Goal: Task Accomplishment & Management: Complete application form

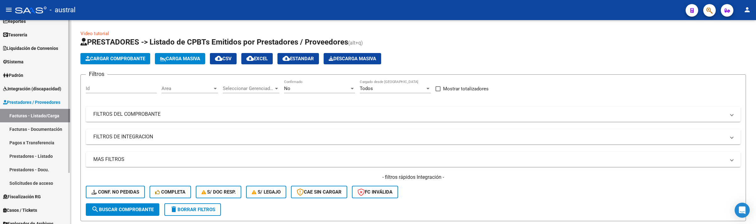
scroll to position [47, 0]
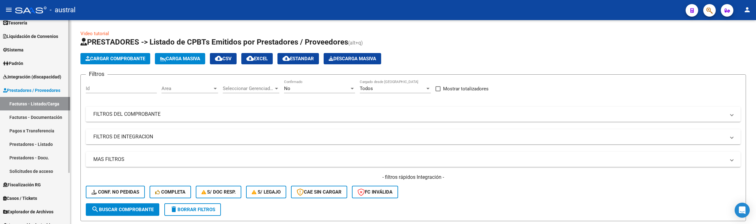
click at [43, 75] on span "Integración (discapacidad)" at bounding box center [32, 77] width 58 height 7
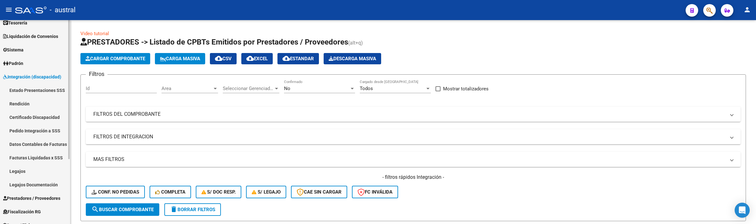
click at [29, 172] on link "Legajos" at bounding box center [35, 172] width 70 height 14
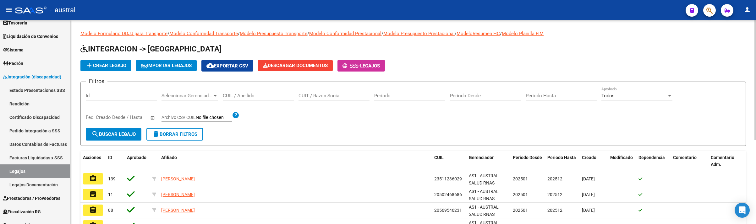
click at [259, 90] on div "CUIL / Apellido" at bounding box center [258, 94] width 71 height 14
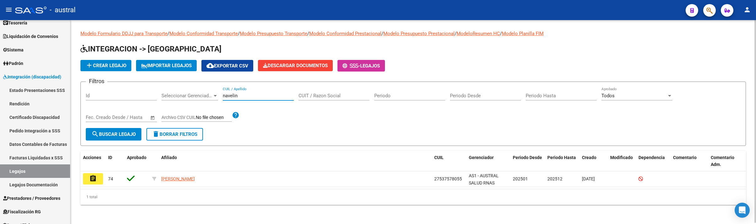
click at [270, 95] on input "navelin" at bounding box center [258, 96] width 71 height 6
click at [253, 90] on div "[PERSON_NAME] CUIL / Apellido" at bounding box center [258, 94] width 71 height 14
click at [253, 96] on input "moya" at bounding box center [258, 96] width 71 height 6
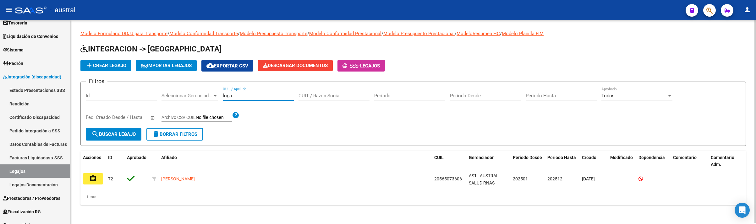
click at [259, 93] on input "loga" at bounding box center [258, 96] width 71 height 6
drag, startPoint x: 259, startPoint y: 88, endPoint x: 258, endPoint y: 101, distance: 12.9
click at [259, 91] on div "[PERSON_NAME] / Apellido" at bounding box center [258, 94] width 71 height 14
click at [258, 101] on div "[PERSON_NAME] / Apellido" at bounding box center [258, 96] width 71 height 19
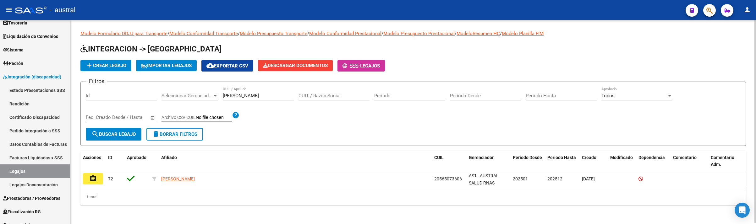
click at [253, 96] on input "[PERSON_NAME]" at bounding box center [258, 96] width 71 height 6
drag, startPoint x: 258, startPoint y: 96, endPoint x: 153, endPoint y: 99, distance: 105.3
click at [201, 101] on div "Filtros Id Seleccionar Gerenciador Seleccionar Gerenciador [PERSON_NAME] CUIL /…" at bounding box center [413, 107] width 655 height 41
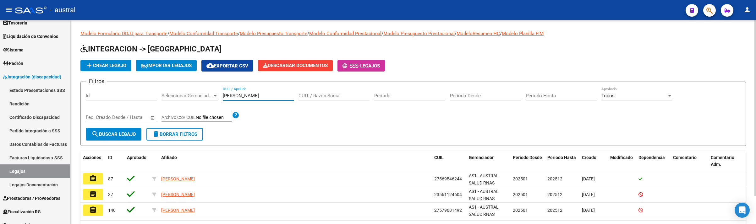
click at [251, 94] on input "[PERSON_NAME]" at bounding box center [258, 96] width 71 height 6
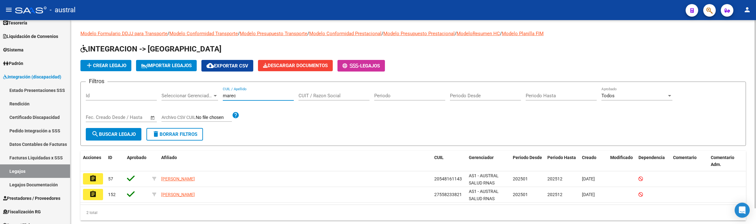
type input "marec"
click at [564, 46] on h1 "INTEGRACION -> [GEOGRAPHIC_DATA]" at bounding box center [412, 49] width 665 height 11
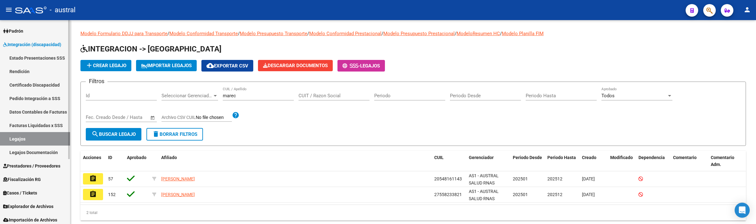
scroll to position [95, 0]
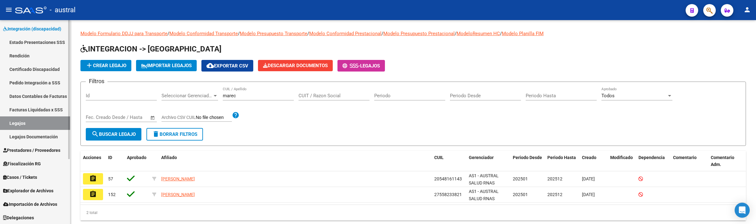
click at [26, 148] on span "Prestadores / Proveedores" at bounding box center [31, 150] width 57 height 7
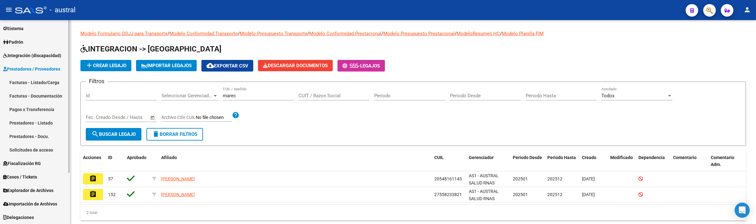
scroll to position [68, 0]
click at [30, 81] on link "Facturas - Listado/Carga" at bounding box center [35, 83] width 70 height 14
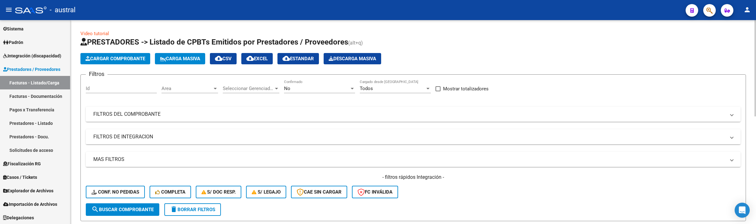
click at [173, 57] on span "Carga Masiva" at bounding box center [180, 59] width 40 height 6
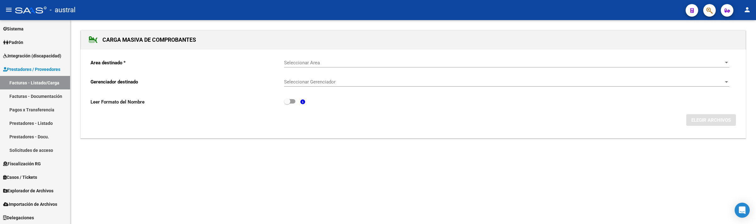
click at [331, 68] on div "Seleccionar Area Seleccionar Area" at bounding box center [506, 63] width 445 height 19
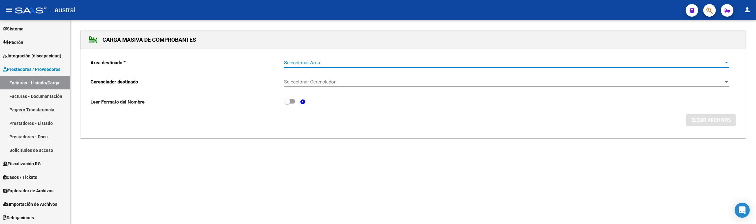
click at [329, 62] on span "Seleccionar Area" at bounding box center [503, 63] width 439 height 6
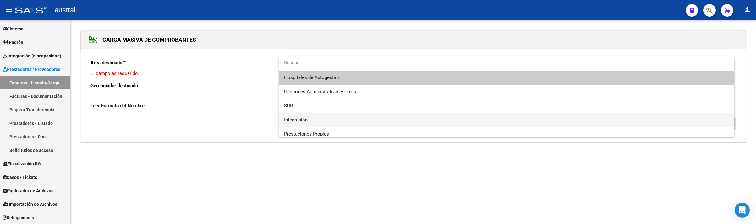
click at [307, 113] on span "Integración" at bounding box center [506, 120] width 445 height 14
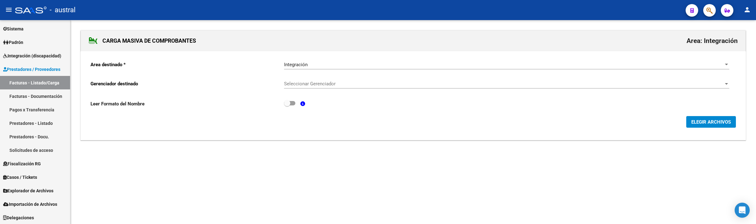
click at [335, 101] on div "Leer Formato del Nombre" at bounding box center [412, 106] width 645 height 12
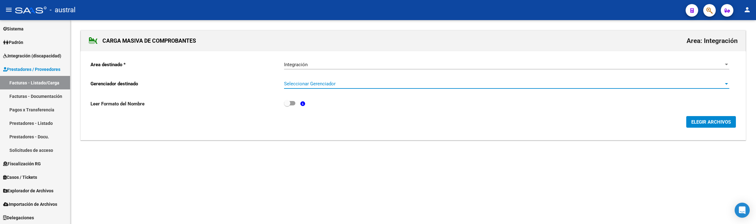
click at [342, 85] on span "Seleccionar Gerenciador" at bounding box center [503, 84] width 439 height 6
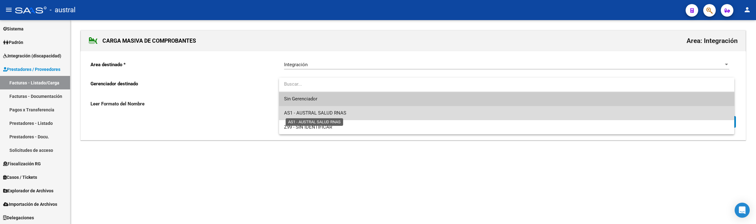
click at [337, 113] on span "AS1 - AUSTRAL SALUD RNAS" at bounding box center [315, 113] width 62 height 6
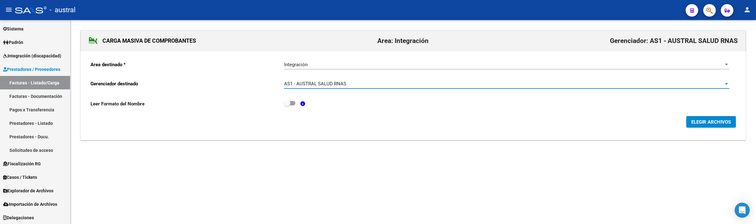
click at [712, 118] on button "ELEGIR ARCHIVOS" at bounding box center [711, 122] width 50 height 12
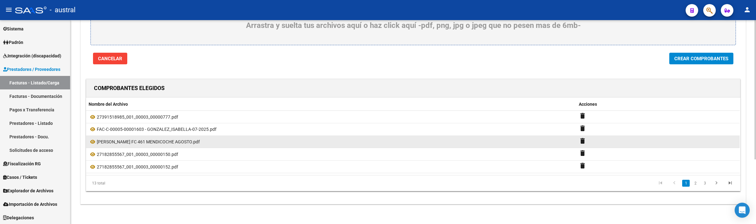
scroll to position [95, 0]
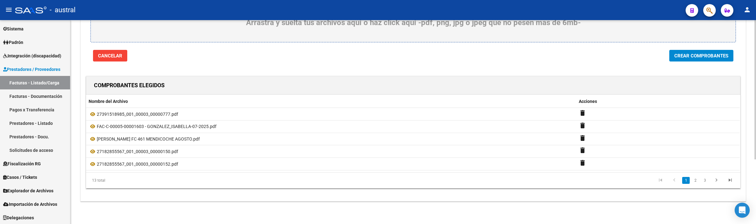
click at [682, 55] on span "Crear Comprobantes" at bounding box center [701, 56] width 54 height 6
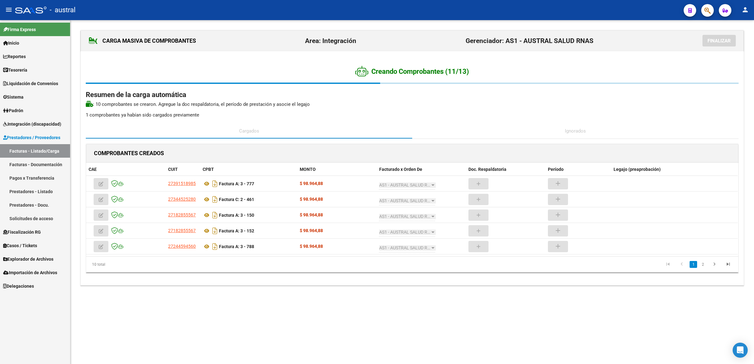
scroll to position [0, 0]
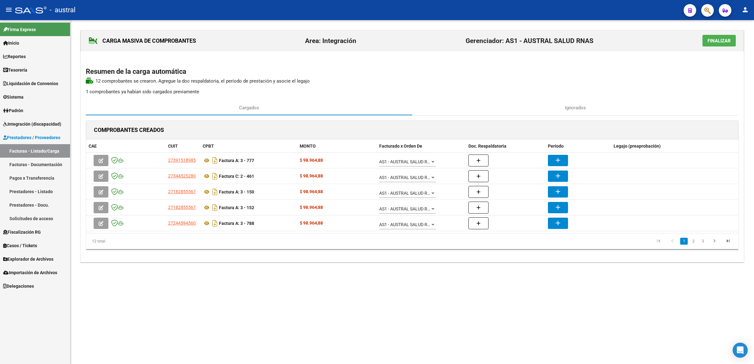
click at [539, 116] on div "COMPROBANTES CREADOS CAE CUIT CPBT MONTO Facturado x Orden De Doc. Respaldatori…" at bounding box center [412, 187] width 653 height 142
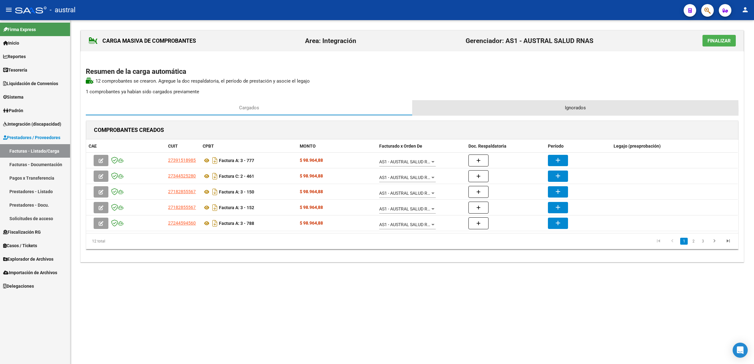
click at [544, 111] on div "Ignorados" at bounding box center [575, 107] width 326 height 15
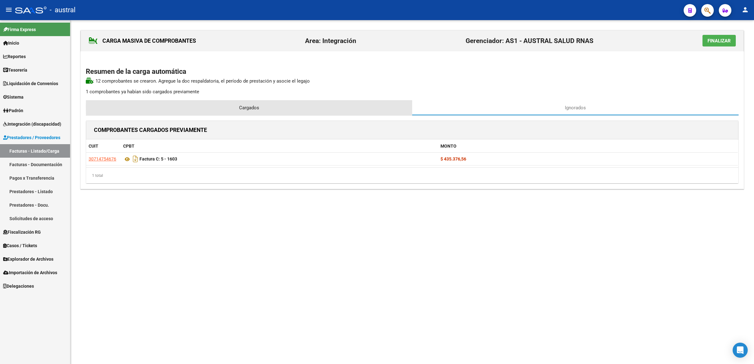
click at [305, 107] on div "Cargados" at bounding box center [249, 107] width 326 height 15
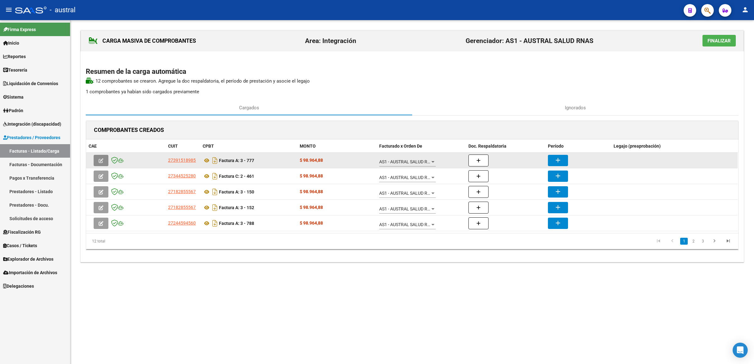
click at [99, 161] on icon "button" at bounding box center [101, 160] width 5 height 5
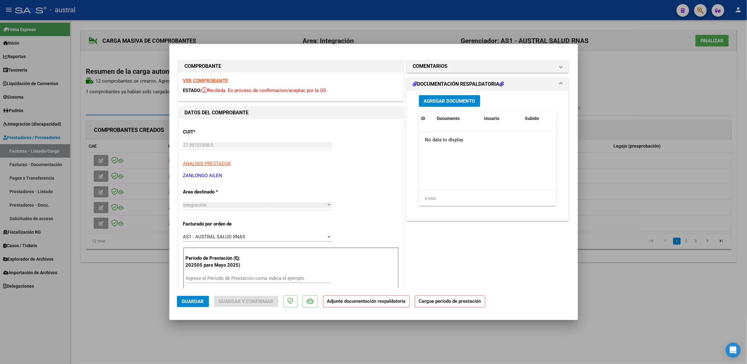
click at [218, 81] on strong "VER COMPROBANTE" at bounding box center [205, 81] width 45 height 6
click at [220, 224] on input "Ingrese el Período de Prestación como indica el ejemplo" at bounding box center [258, 278] width 145 height 6
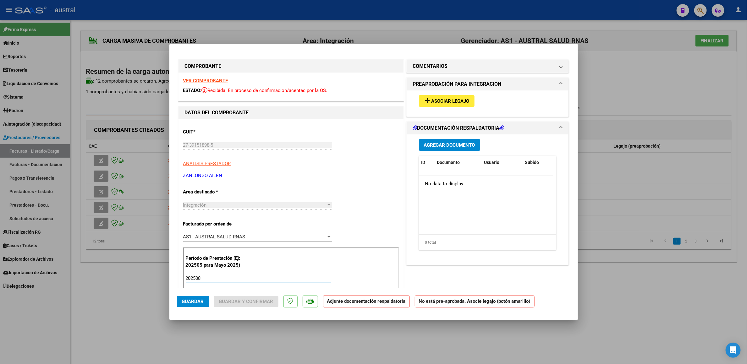
type input "202508"
click at [442, 94] on div "add Asociar Legajo" at bounding box center [487, 100] width 147 height 21
click at [444, 100] on span "Asociar Legajo" at bounding box center [450, 101] width 38 height 6
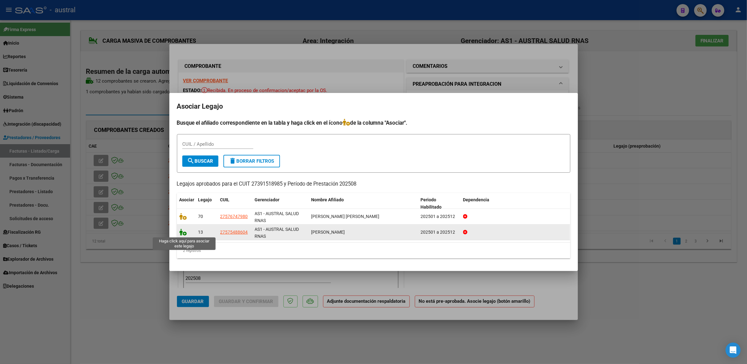
click at [183, 224] on icon at bounding box center [183, 232] width 8 height 7
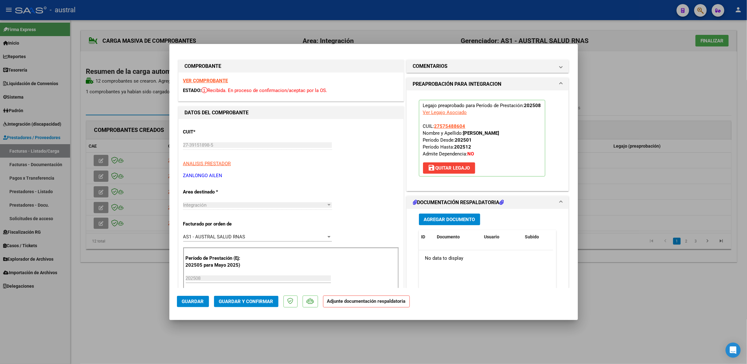
click at [237, 224] on span "Guardar y Confirmar" at bounding box center [246, 302] width 54 height 6
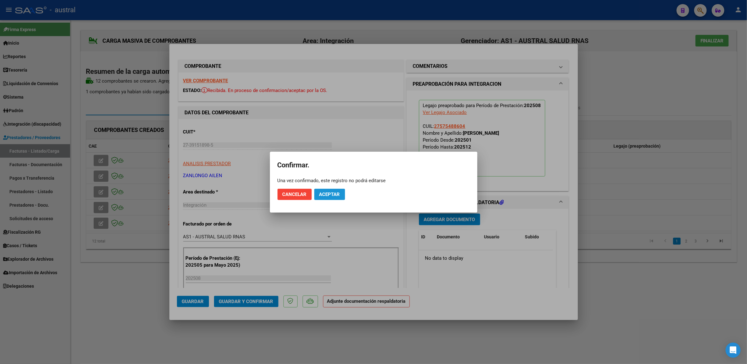
click at [337, 194] on span "Aceptar" at bounding box center [329, 195] width 21 height 6
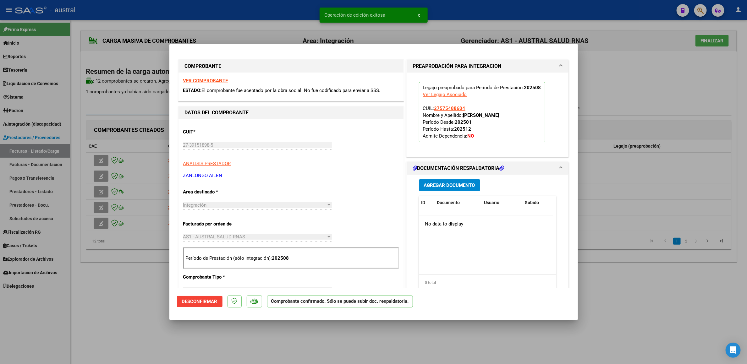
click at [90, 123] on div at bounding box center [373, 182] width 747 height 364
type input "$ 0,00"
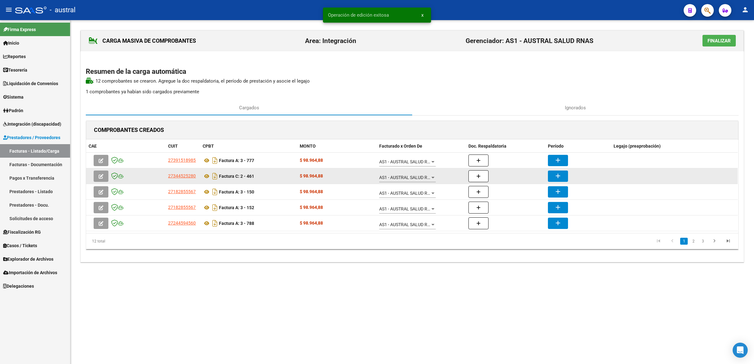
click at [101, 180] on button "button" at bounding box center [101, 176] width 15 height 11
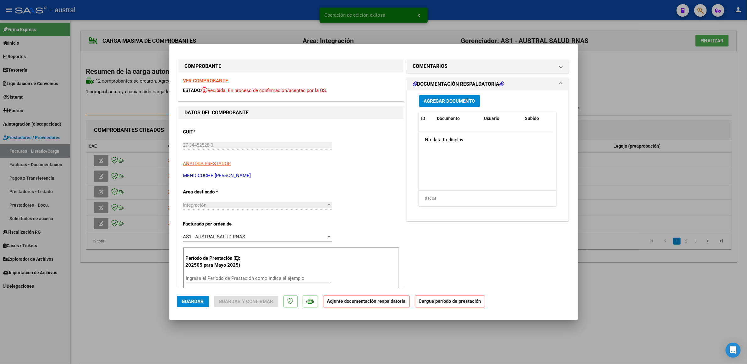
click at [211, 82] on strong "VER COMPROBANTE" at bounding box center [205, 81] width 45 height 6
click at [242, 224] on app-form-text-field "Período de Prestación (Ej: 202505 para [DATE]) Ingrese el Período de Prestación…" at bounding box center [261, 271] width 150 height 19
click at [243, 224] on div "Ingrese el Período de Prestación como indica el ejemplo" at bounding box center [258, 278] width 145 height 9
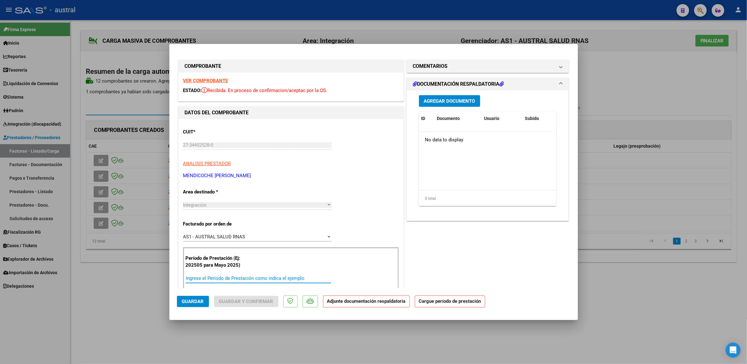
click at [243, 224] on input "Ingrese el Período de Prestación como indica el ejemplo" at bounding box center [258, 278] width 145 height 6
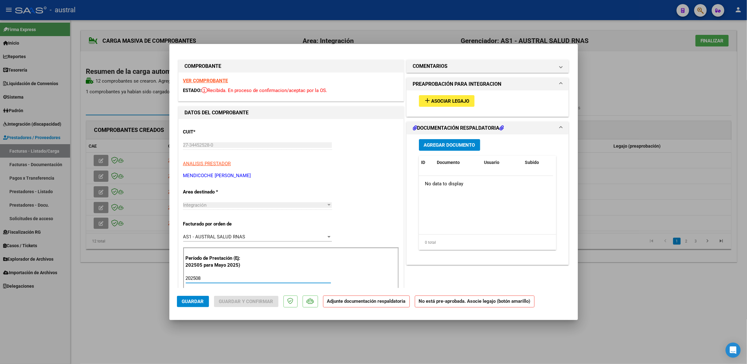
type input "202508"
click at [454, 102] on span "Asociar Legajo" at bounding box center [450, 101] width 38 height 6
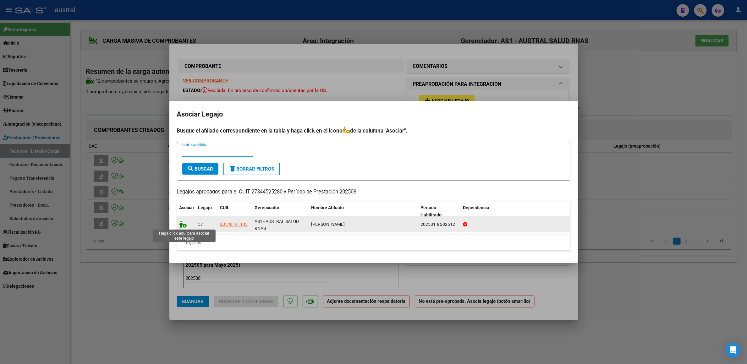
click at [183, 224] on icon at bounding box center [183, 224] width 8 height 7
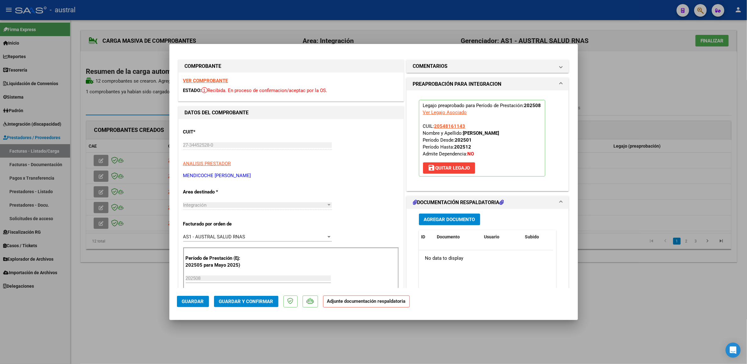
click at [232, 224] on button "Guardar y Confirmar" at bounding box center [246, 301] width 64 height 11
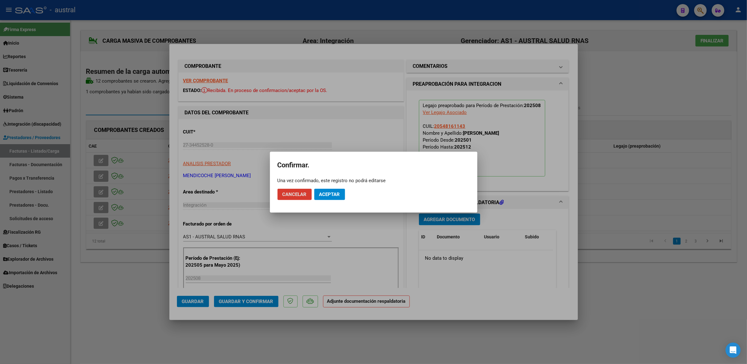
click at [336, 195] on span "Aceptar" at bounding box center [329, 195] width 21 height 6
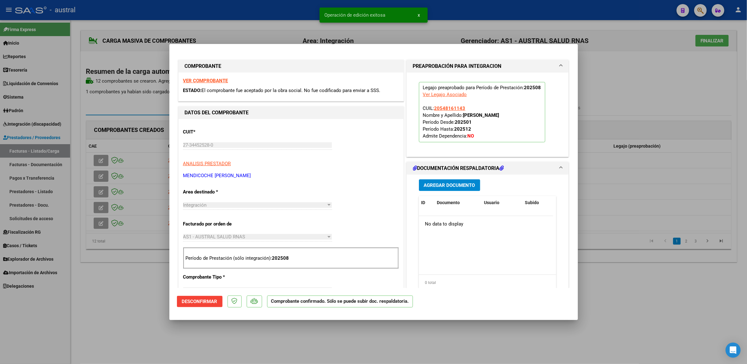
drag, startPoint x: 100, startPoint y: 188, endPoint x: 99, endPoint y: 193, distance: 5.7
click at [99, 188] on div at bounding box center [373, 182] width 747 height 364
type input "$ 0,00"
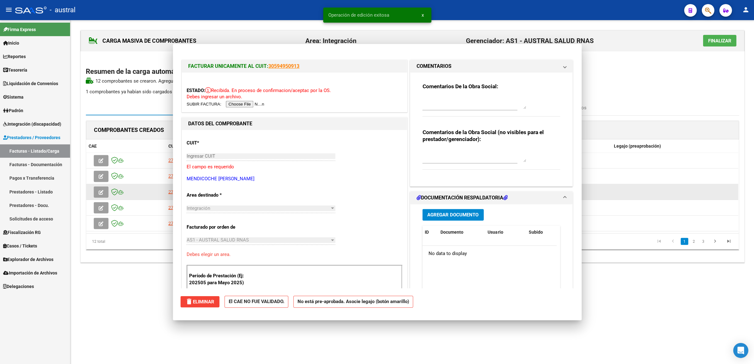
click at [99, 194] on icon "button" at bounding box center [101, 192] width 5 height 5
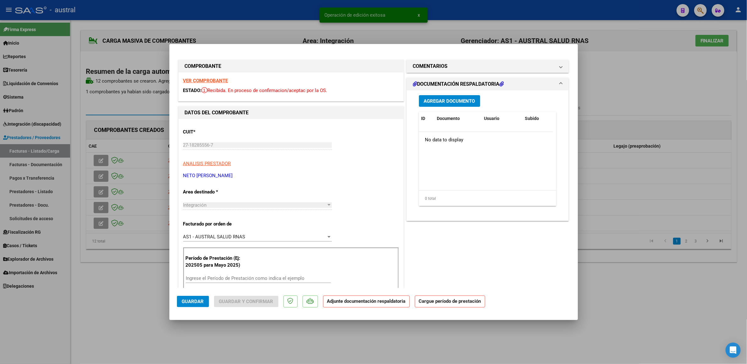
click at [201, 80] on strong "VER COMPROBANTE" at bounding box center [205, 81] width 45 height 6
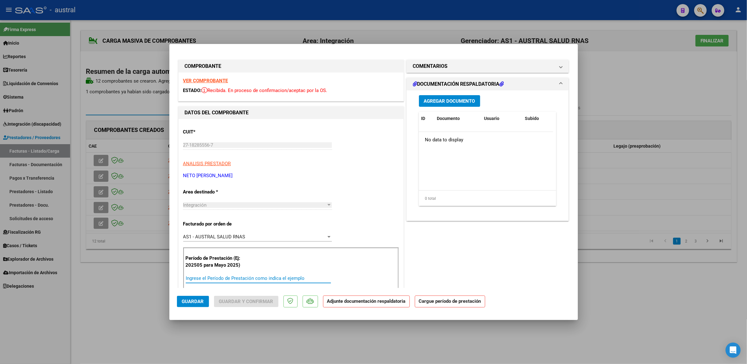
click at [253, 224] on input "Ingrese el Período de Prestación como indica el ejemplo" at bounding box center [258, 278] width 145 height 6
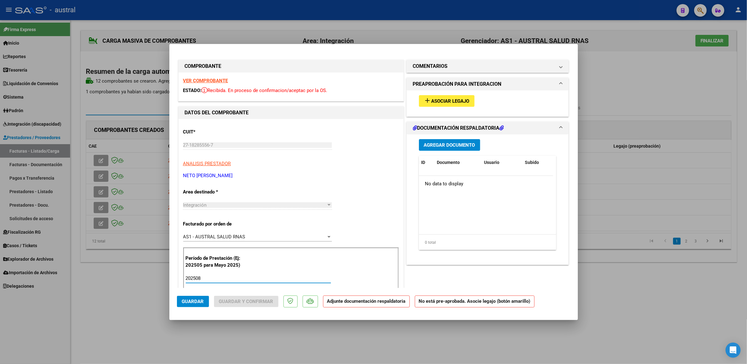
type input "202508"
click at [439, 98] on span "Asociar Legajo" at bounding box center [450, 101] width 38 height 6
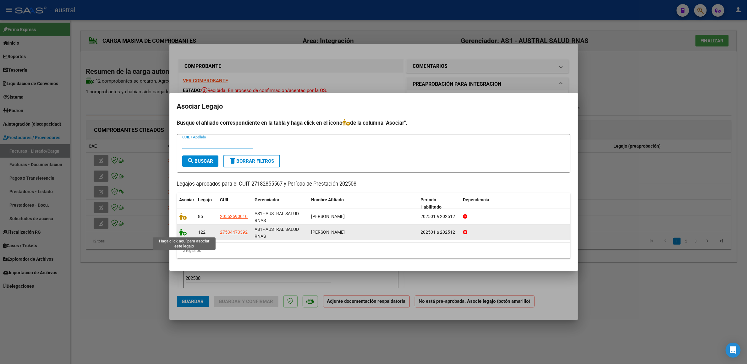
click at [185, 224] on icon at bounding box center [183, 232] width 8 height 7
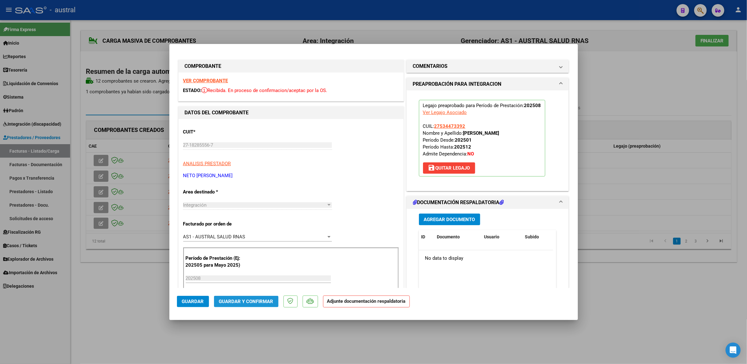
click at [253, 224] on span "Guardar y Confirmar" at bounding box center [246, 302] width 54 height 6
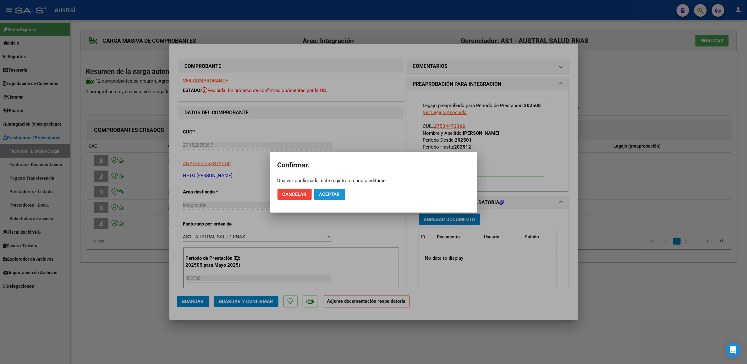
click at [326, 196] on span "Aceptar" at bounding box center [329, 195] width 21 height 6
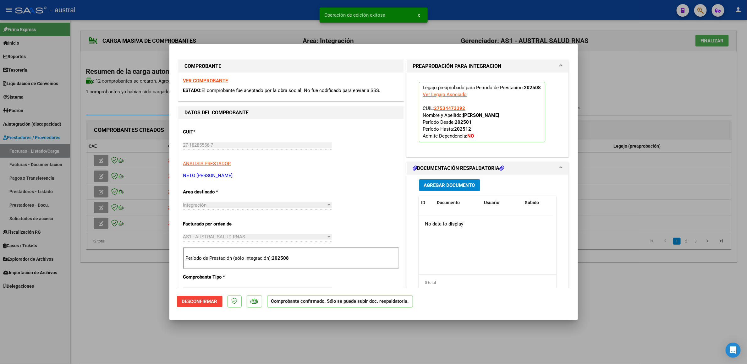
click at [102, 208] on div at bounding box center [373, 182] width 747 height 364
type input "$ 0,00"
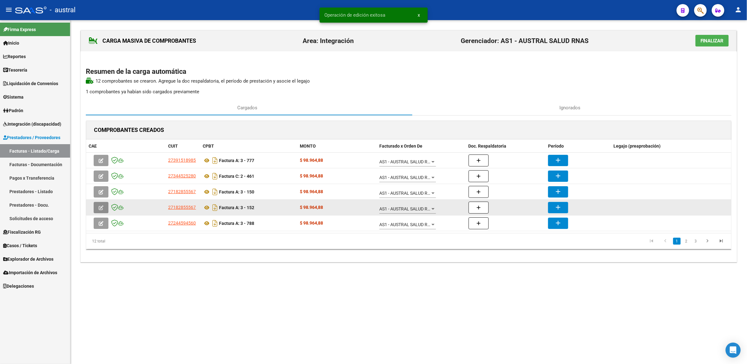
click at [102, 208] on icon "button" at bounding box center [101, 207] width 5 height 5
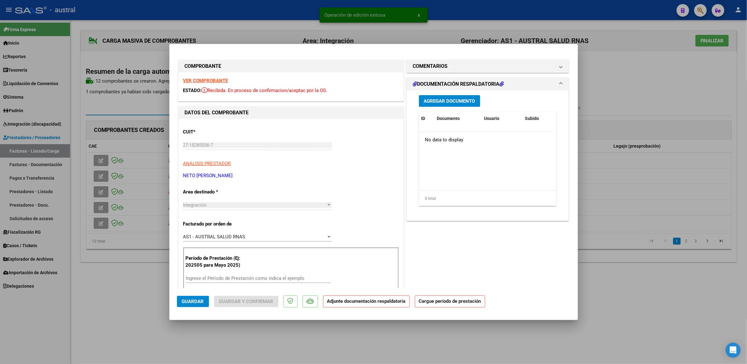
click at [216, 82] on strong "VER COMPROBANTE" at bounding box center [205, 81] width 45 height 6
click at [241, 224] on div "Ingrese el Período de Prestación como indica el ejemplo" at bounding box center [258, 278] width 145 height 9
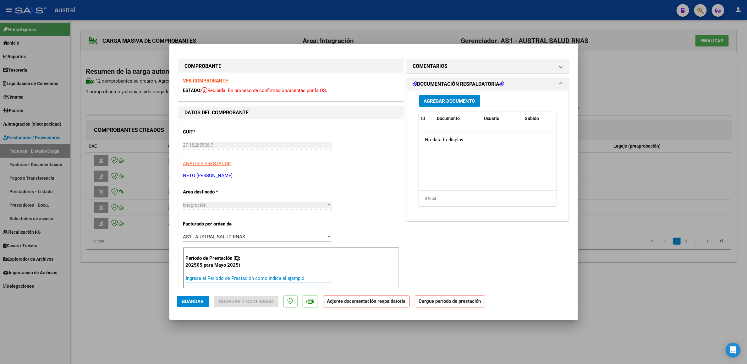
click at [241, 224] on div "Ingrese el Período de Prestación como indica el ejemplo" at bounding box center [258, 278] width 145 height 9
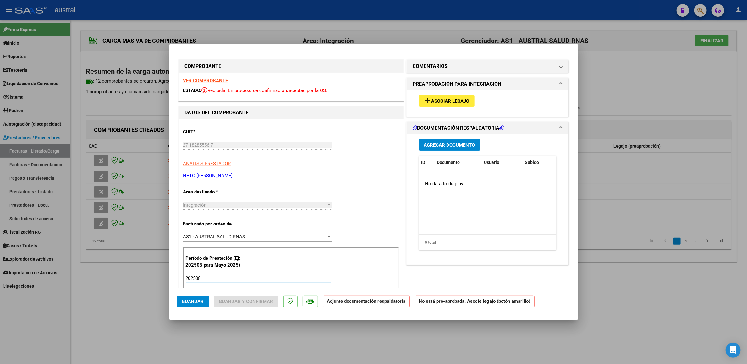
type input "202508"
click at [451, 106] on button "add Asociar Legajo" at bounding box center [447, 101] width 56 height 12
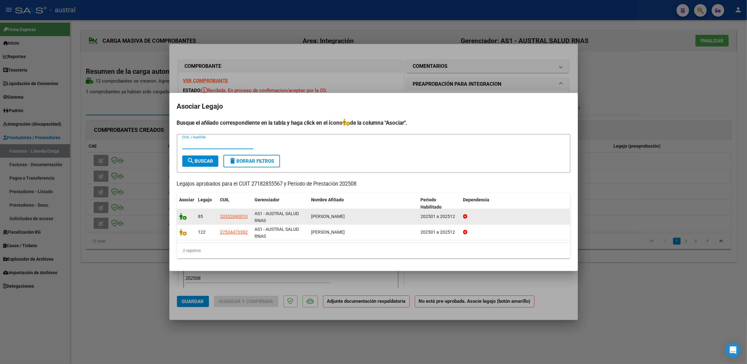
click at [183, 213] on icon at bounding box center [183, 216] width 8 height 7
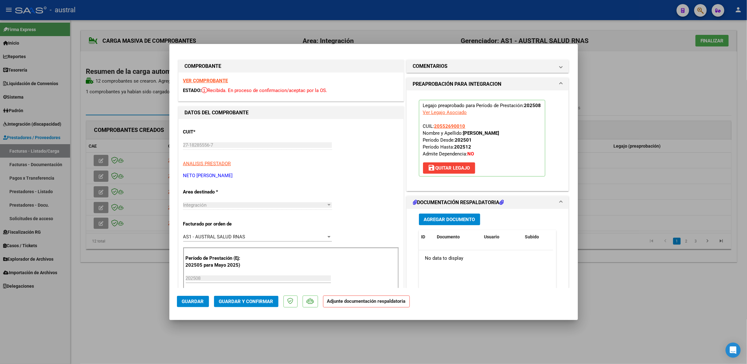
click at [250, 224] on button "Guardar y Confirmar" at bounding box center [246, 301] width 64 height 11
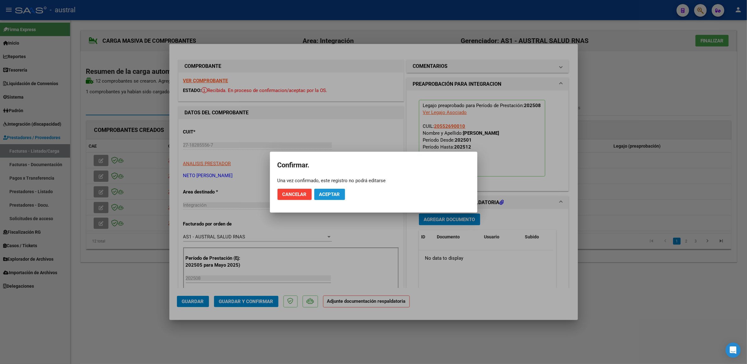
click at [327, 197] on span "Aceptar" at bounding box center [329, 195] width 21 height 6
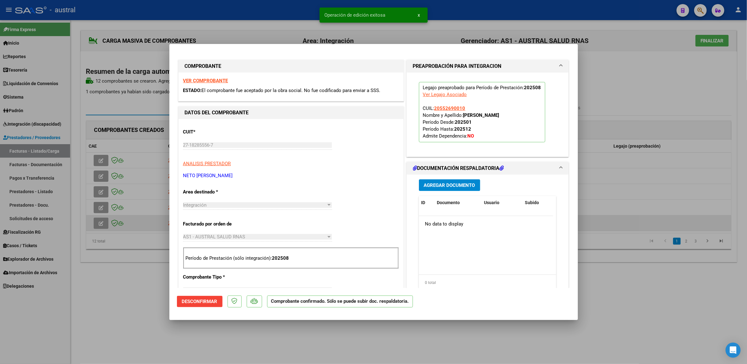
click at [95, 221] on div at bounding box center [373, 182] width 747 height 364
type input "$ 0,00"
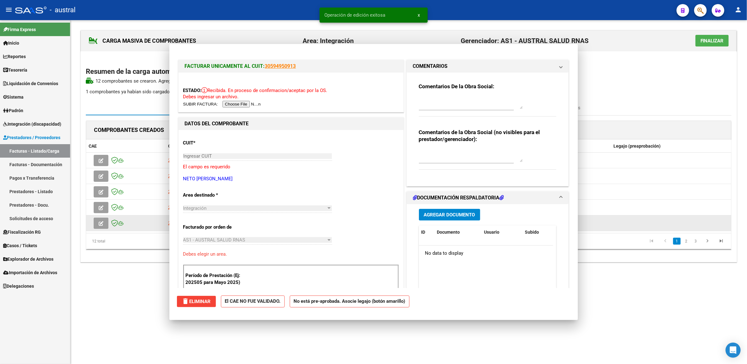
click at [99, 224] on icon "button" at bounding box center [101, 223] width 5 height 5
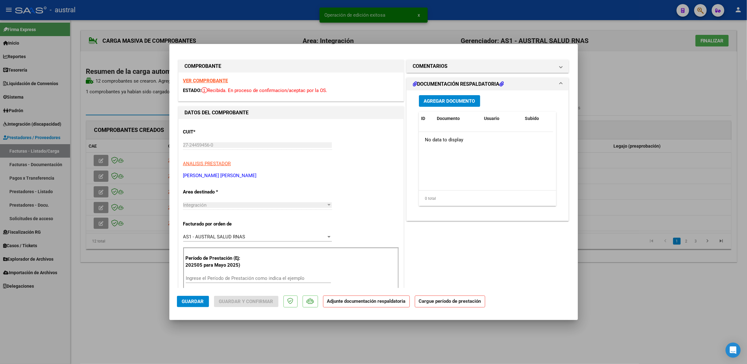
click at [213, 81] on strong "VER COMPROBANTE" at bounding box center [205, 81] width 45 height 6
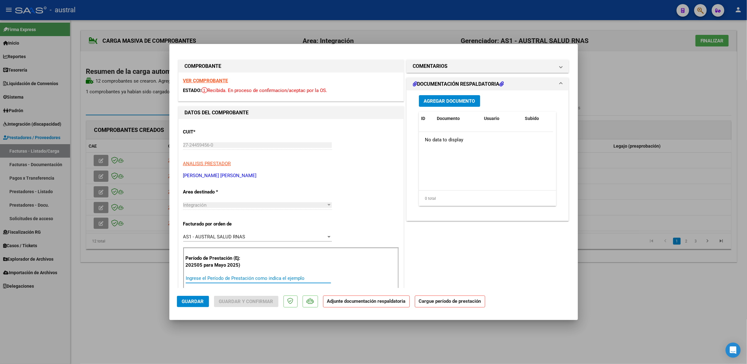
click at [243, 224] on input "Ingrese el Período de Prestación como indica el ejemplo" at bounding box center [258, 278] width 145 height 6
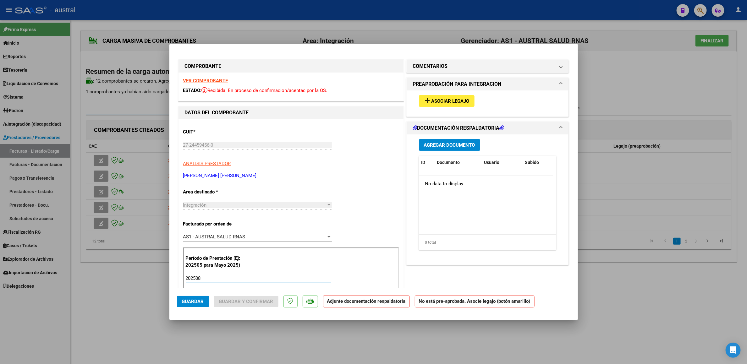
type input "202508"
click at [424, 103] on mat-icon "add" at bounding box center [428, 101] width 8 height 8
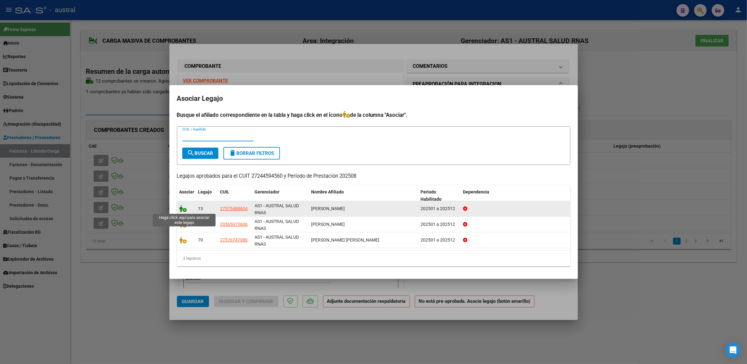
click at [182, 208] on icon at bounding box center [183, 208] width 8 height 7
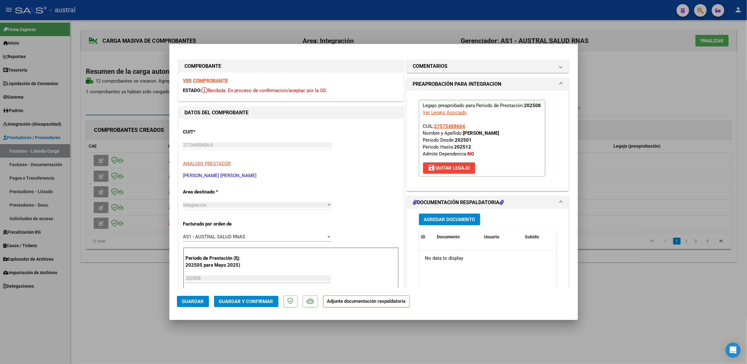
click at [233, 224] on button "Guardar y Confirmar" at bounding box center [246, 301] width 64 height 11
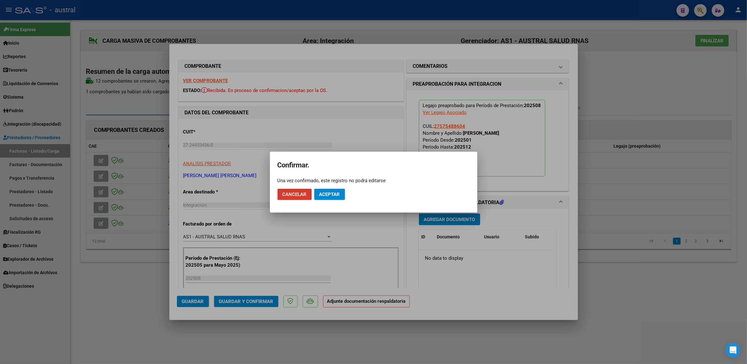
click at [330, 195] on span "Aceptar" at bounding box center [329, 195] width 21 height 6
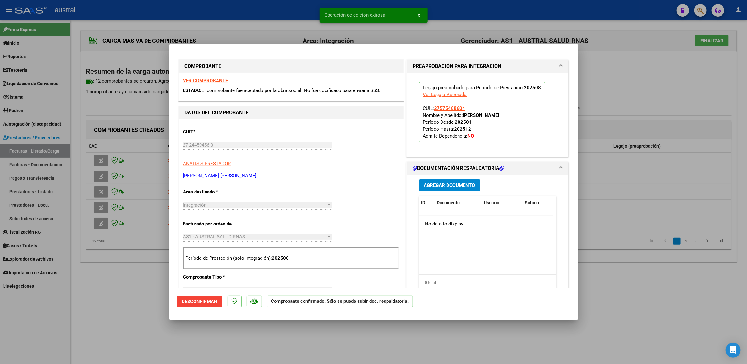
drag, startPoint x: 154, startPoint y: 193, endPoint x: 148, endPoint y: 195, distance: 5.9
click at [153, 193] on div at bounding box center [373, 182] width 747 height 364
type input "$ 0,00"
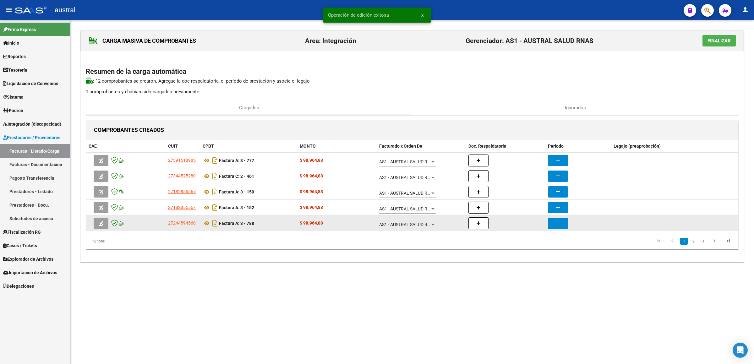
click at [99, 224] on button "button" at bounding box center [101, 223] width 15 height 11
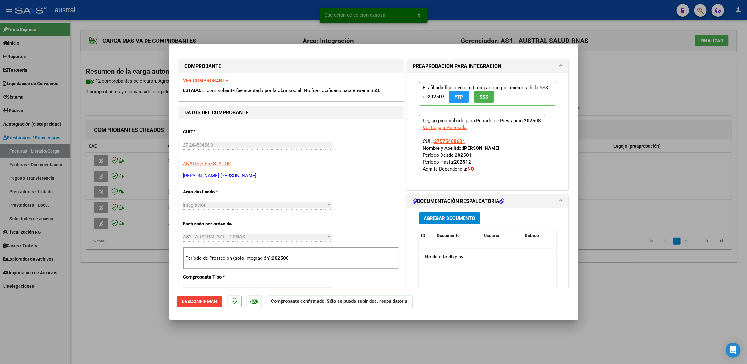
click at [635, 126] on div at bounding box center [373, 182] width 747 height 364
type input "$ 0,00"
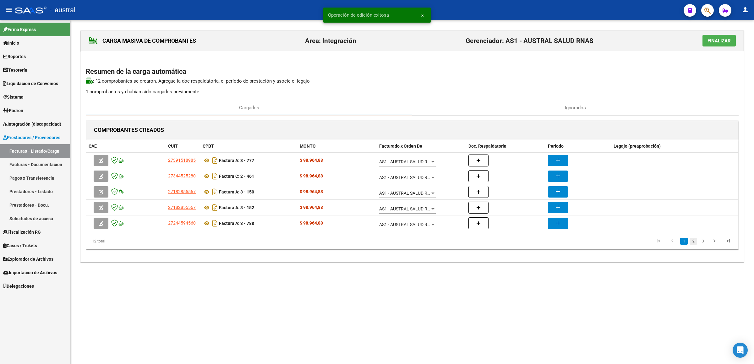
click at [690, 224] on link "2" at bounding box center [693, 241] width 8 height 7
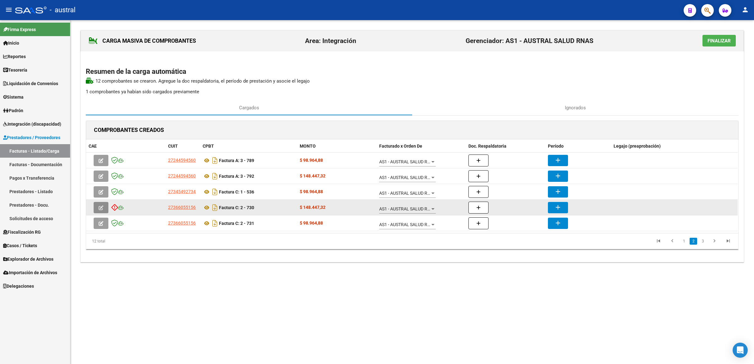
click at [100, 210] on icon "button" at bounding box center [101, 207] width 5 height 5
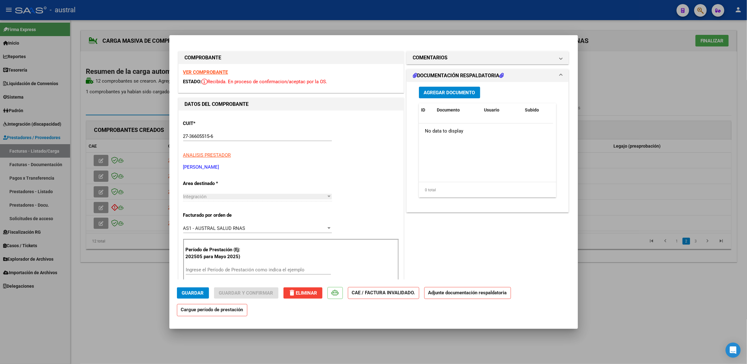
click at [216, 73] on strong "VER COMPROBANTE" at bounding box center [205, 72] width 45 height 6
click at [308, 224] on span "delete Eliminar" at bounding box center [302, 293] width 29 height 6
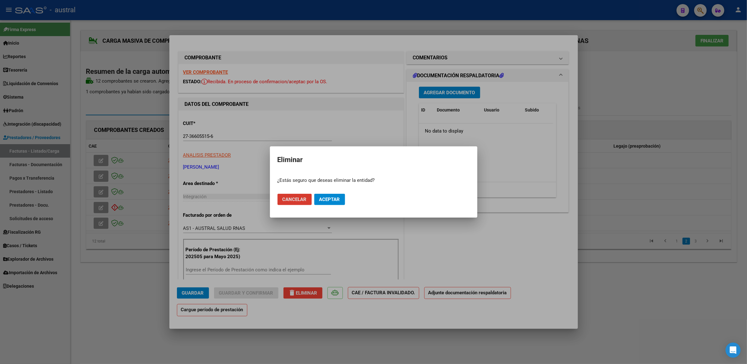
click at [331, 197] on span "Aceptar" at bounding box center [329, 200] width 21 height 6
type input "$ 0,00"
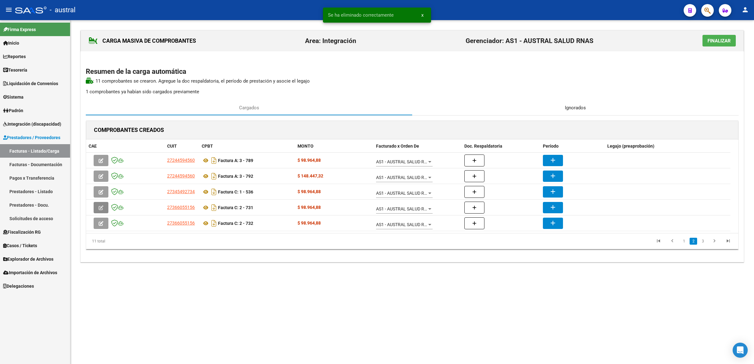
click at [549, 112] on div "Ignorados" at bounding box center [575, 107] width 326 height 15
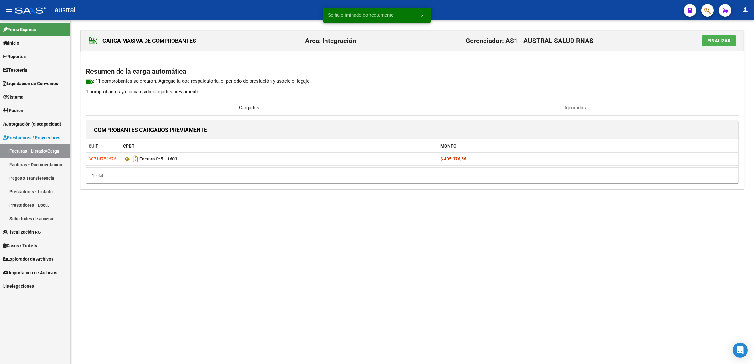
click at [284, 103] on div "Cargados" at bounding box center [249, 107] width 326 height 15
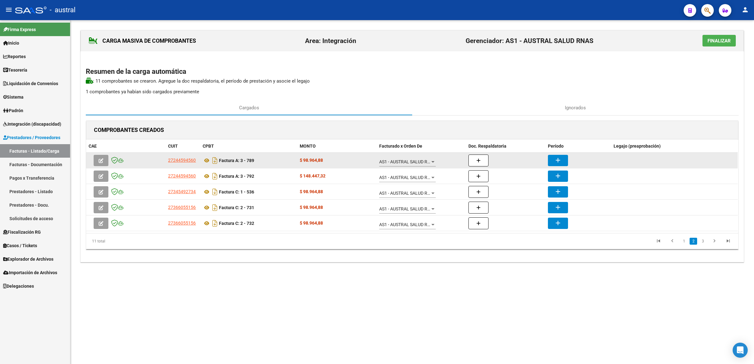
click at [104, 164] on button "button" at bounding box center [101, 160] width 15 height 11
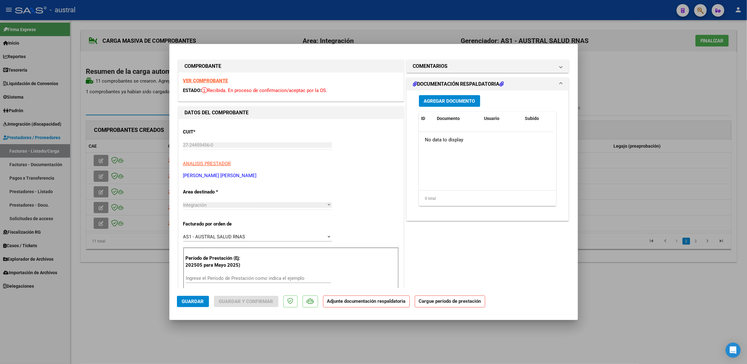
click at [213, 82] on strong "VER COMPROBANTE" at bounding box center [205, 81] width 45 height 6
click at [256, 224] on input "Ingrese el Período de Prestación como indica el ejemplo" at bounding box center [258, 278] width 145 height 6
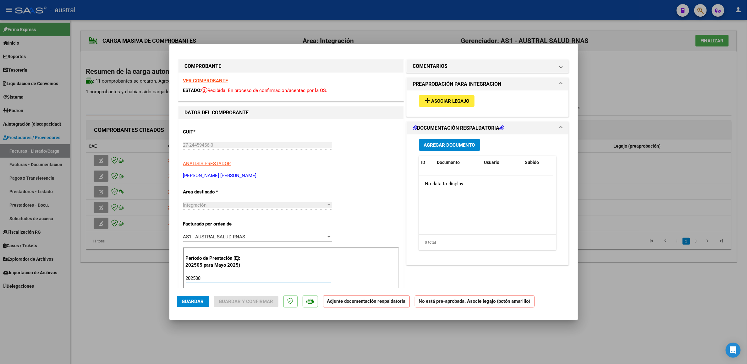
type input "202508"
click at [445, 110] on div "add Asociar Legajo" at bounding box center [487, 100] width 147 height 21
click at [448, 99] on span "Asociar Legajo" at bounding box center [450, 101] width 38 height 6
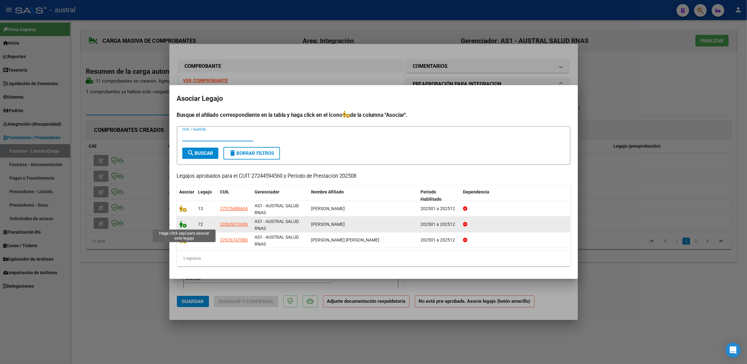
click at [184, 224] on icon at bounding box center [183, 224] width 8 height 7
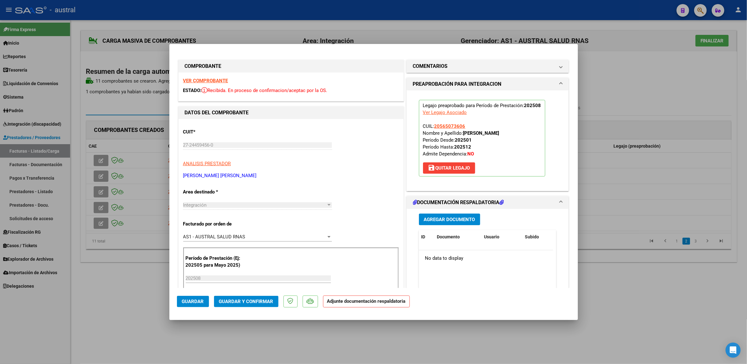
click at [253, 224] on span "Guardar y Confirmar" at bounding box center [246, 302] width 54 height 6
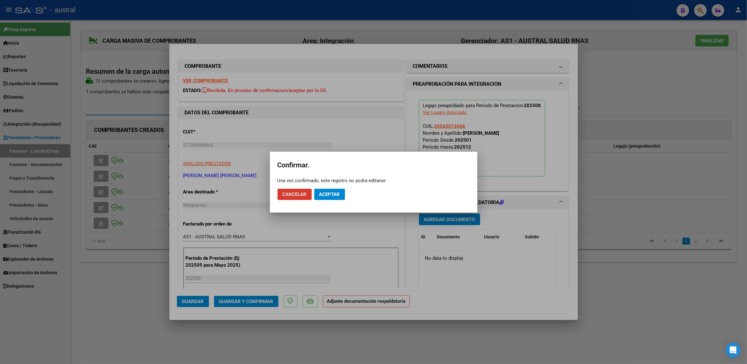
click at [336, 190] on button "Aceptar" at bounding box center [329, 194] width 31 height 11
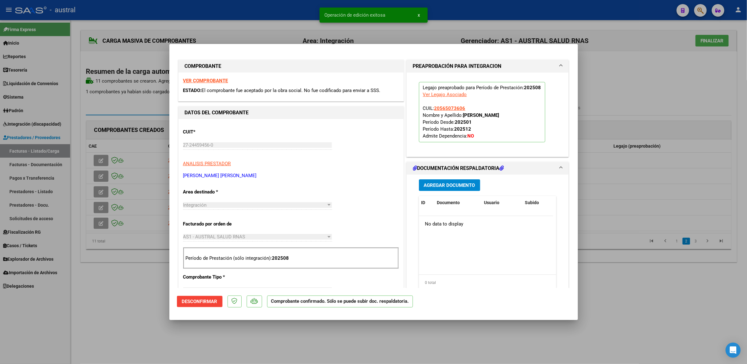
click at [72, 163] on div at bounding box center [373, 182] width 747 height 364
type input "$ 0,00"
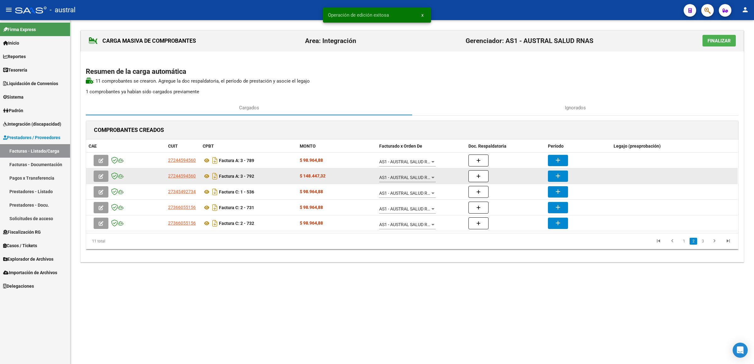
click at [101, 177] on icon "button" at bounding box center [101, 176] width 5 height 5
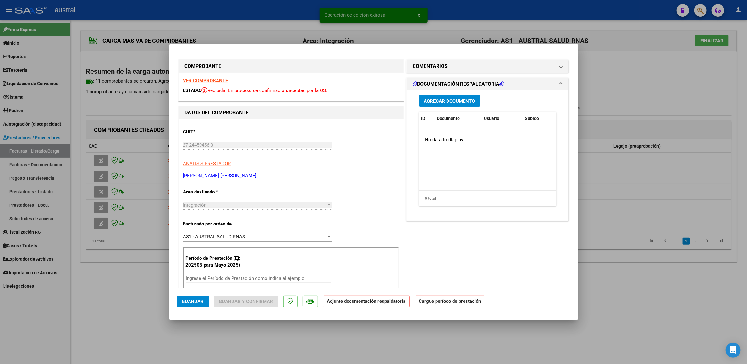
click at [203, 81] on strong "VER COMPROBANTE" at bounding box center [205, 81] width 45 height 6
click at [226, 224] on div "Ingrese el Período de Prestación como indica el ejemplo" at bounding box center [258, 278] width 145 height 9
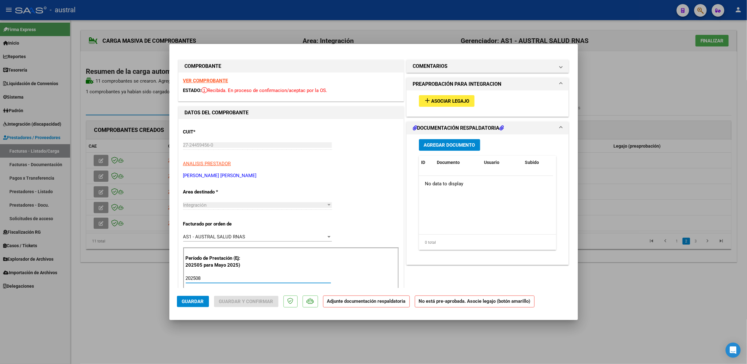
type input "202508"
click at [431, 100] on span "Asociar Legajo" at bounding box center [450, 101] width 38 height 6
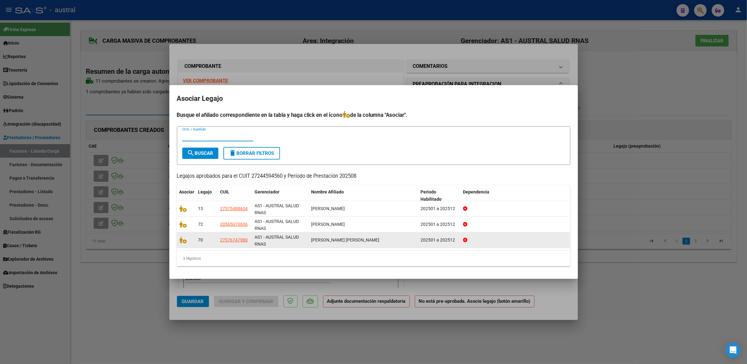
click at [181, 224] on datatable-body-cell at bounding box center [186, 239] width 19 height 15
click at [184, 224] on icon at bounding box center [183, 240] width 8 height 7
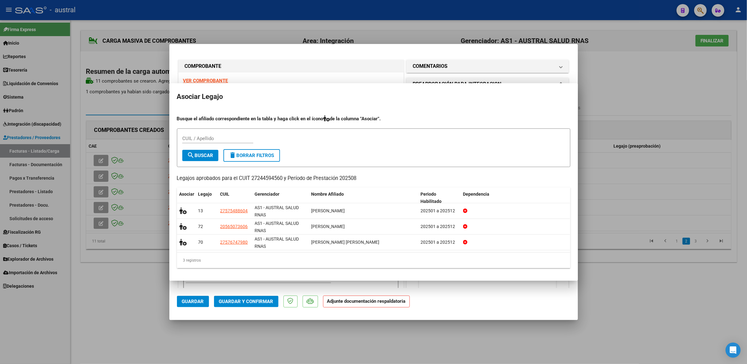
click at [262, 224] on span "Guardar y Confirmar" at bounding box center [246, 302] width 54 height 6
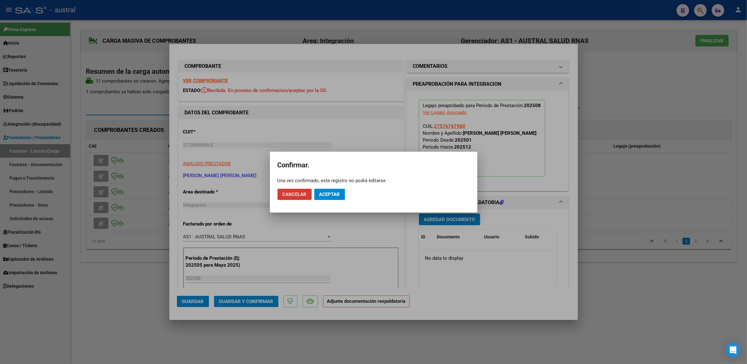
click at [262, 224] on div at bounding box center [373, 182] width 747 height 364
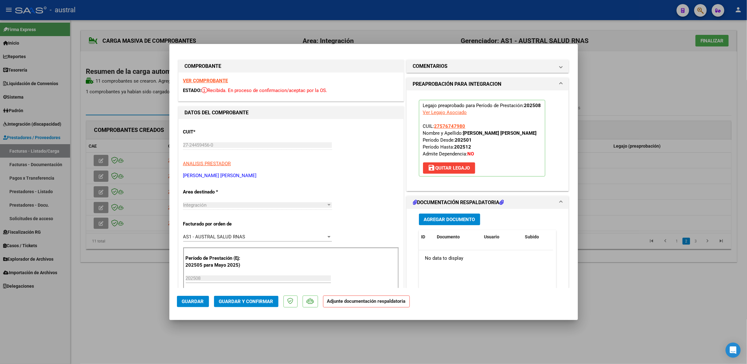
click at [266, 224] on span "Guardar y Confirmar" at bounding box center [246, 302] width 54 height 6
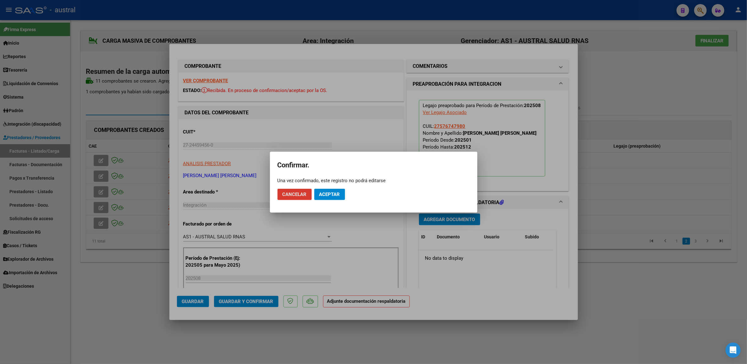
click at [332, 198] on button "Aceptar" at bounding box center [329, 194] width 31 height 11
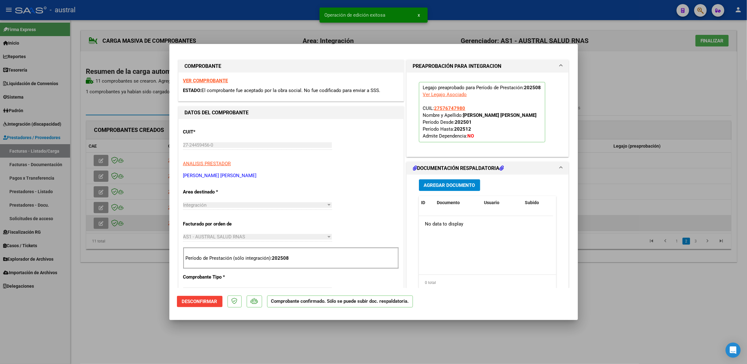
click at [121, 224] on div at bounding box center [373, 182] width 747 height 364
type input "$ 0,00"
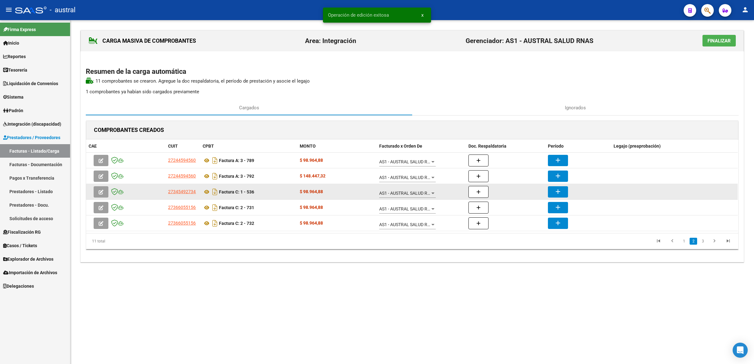
click at [99, 191] on icon "button" at bounding box center [101, 192] width 5 height 5
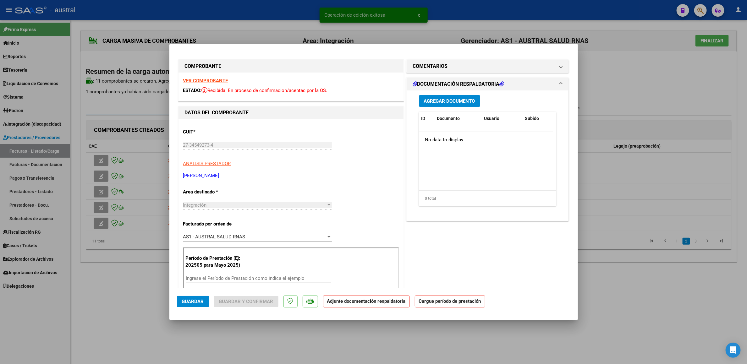
click at [219, 82] on strong "VER COMPROBANTE" at bounding box center [205, 81] width 45 height 6
click at [258, 224] on div "Ingrese el Período de Prestación como indica el ejemplo" at bounding box center [258, 278] width 145 height 9
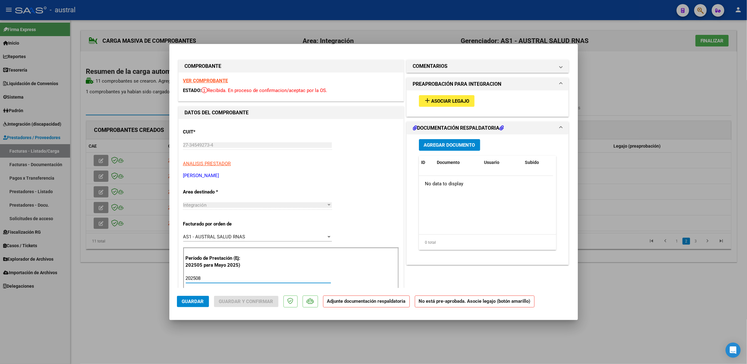
type input "202508"
click at [422, 96] on button "add Asociar Legajo" at bounding box center [447, 101] width 56 height 12
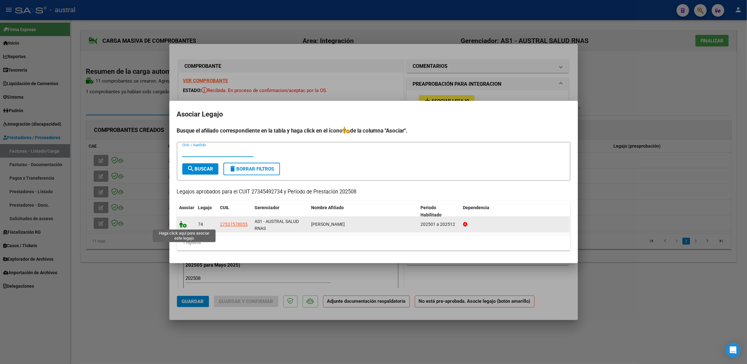
click at [181, 224] on icon at bounding box center [183, 224] width 8 height 7
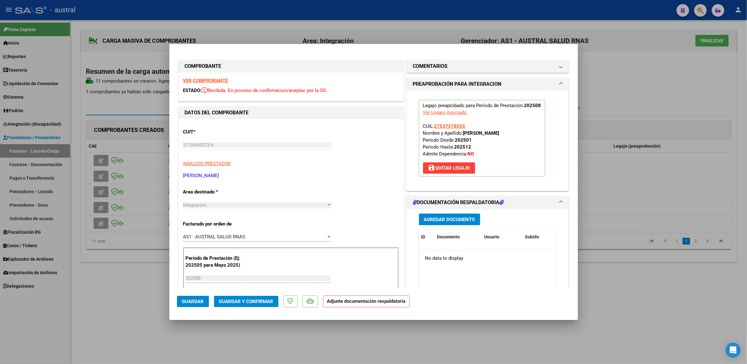
drag, startPoint x: 247, startPoint y: 294, endPoint x: 247, endPoint y: 298, distance: 3.5
click at [247, 224] on mat-dialog-actions "Guardar Guardar y Confirmar Adjunte documentación respaldatoria" at bounding box center [373, 300] width 393 height 25
click at [247, 224] on span "Guardar y Confirmar" at bounding box center [246, 302] width 54 height 6
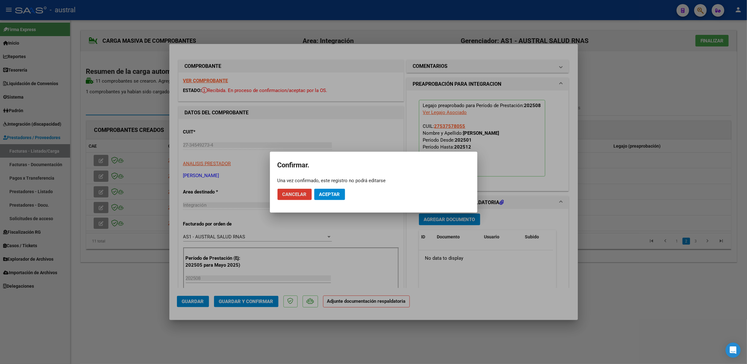
click at [329, 192] on span "Aceptar" at bounding box center [329, 195] width 21 height 6
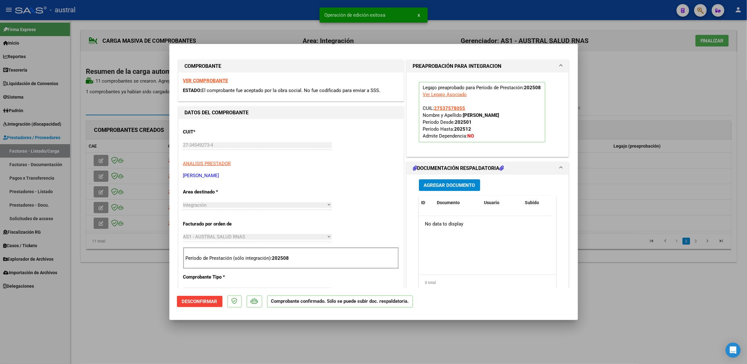
click at [105, 210] on div at bounding box center [373, 182] width 747 height 364
type input "$ 0,00"
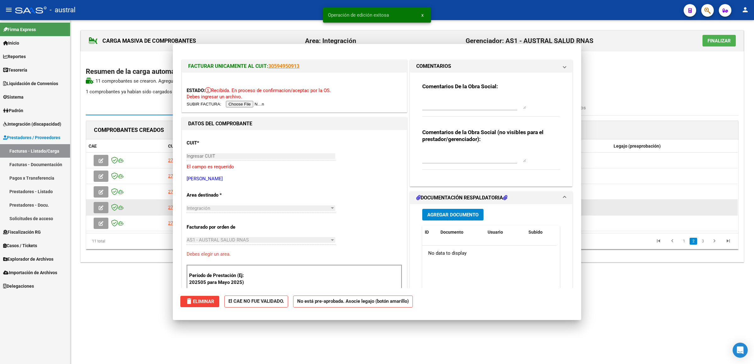
click at [103, 208] on icon "button" at bounding box center [101, 207] width 5 height 5
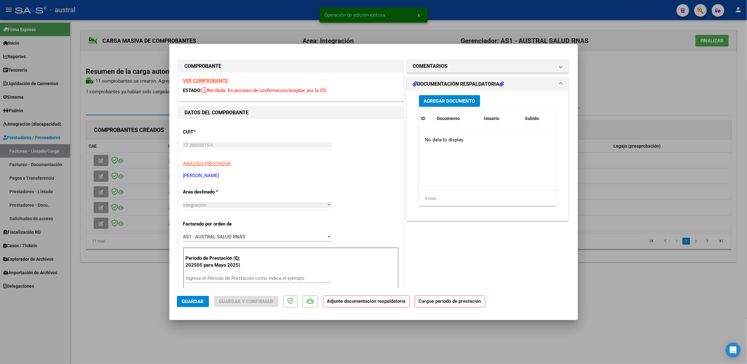
click at [220, 81] on strong "VER COMPROBANTE" at bounding box center [205, 81] width 45 height 6
click at [225, 224] on div "Ingrese el Período de Prestación como indica el ejemplo" at bounding box center [258, 278] width 145 height 9
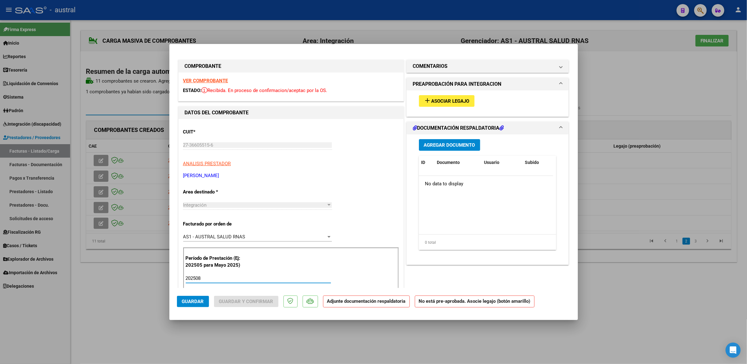
type input "202508"
click at [447, 102] on span "Asociar Legajo" at bounding box center [450, 101] width 38 height 6
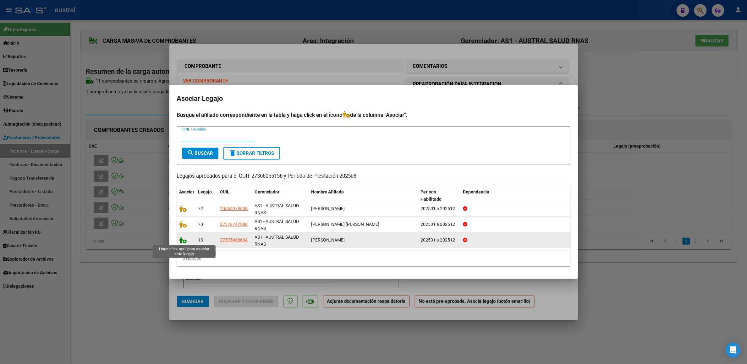
click at [184, 224] on icon at bounding box center [183, 240] width 8 height 7
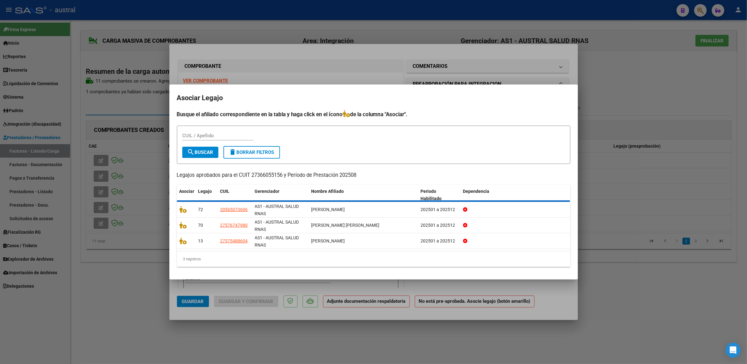
click at [253, 224] on div "COMPROBANTE VER COMPROBANTE ESTADO: Recibida. En proceso de confirmacion/acepta…" at bounding box center [373, 182] width 747 height 364
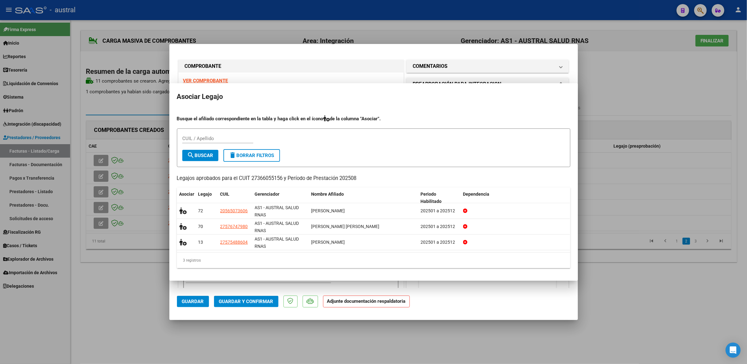
click at [257, 224] on button "Guardar y Confirmar" at bounding box center [246, 301] width 64 height 11
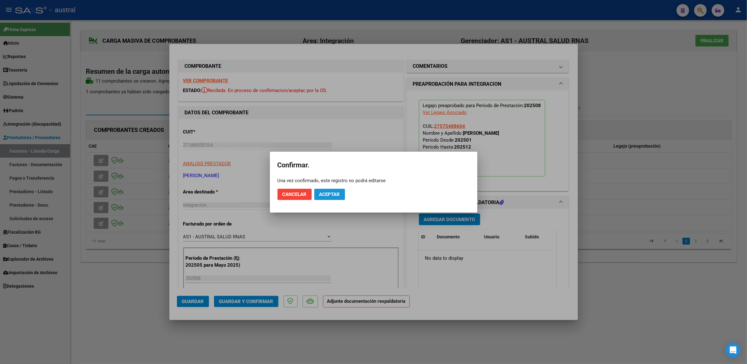
click at [331, 196] on span "Aceptar" at bounding box center [329, 195] width 21 height 6
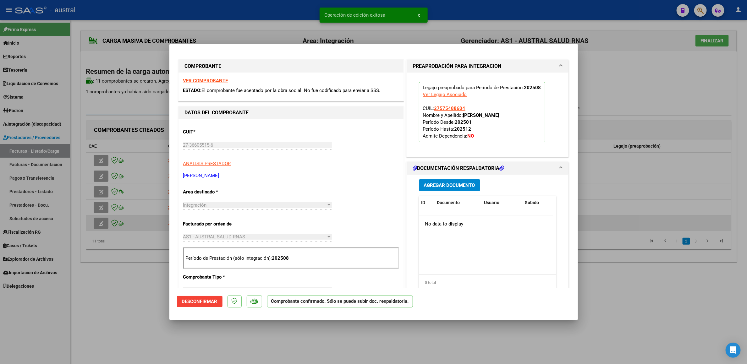
click at [149, 217] on div at bounding box center [373, 182] width 747 height 364
type input "$ 0,00"
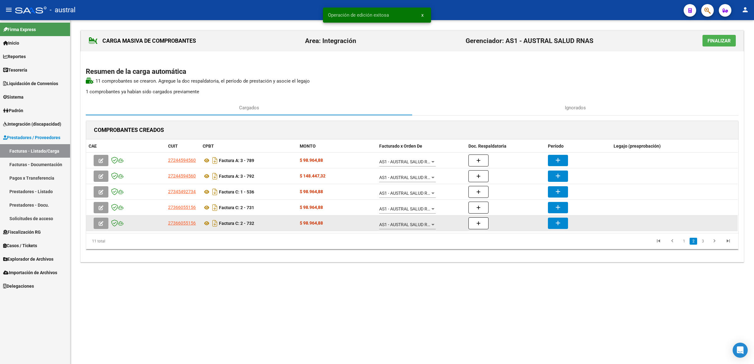
click at [100, 224] on icon "button" at bounding box center [101, 223] width 5 height 5
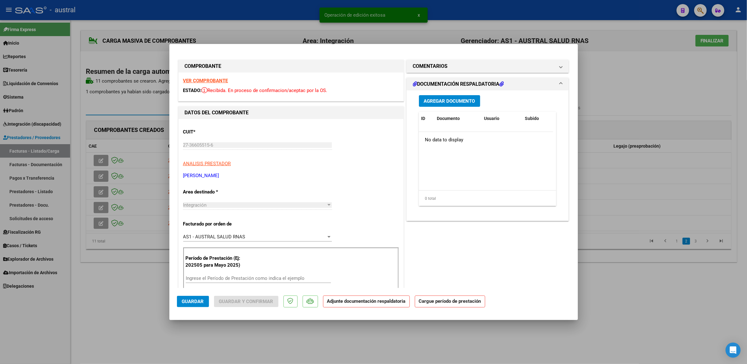
click at [209, 83] on strong "VER COMPROBANTE" at bounding box center [205, 81] width 45 height 6
click at [227, 224] on div "Período de Prestación (Ej: 202505 para [DATE]) Ingrese el Período de Prestación…" at bounding box center [290, 270] width 215 height 44
click at [227, 224] on input "Ingrese el Período de Prestación como indica el ejemplo" at bounding box center [258, 278] width 145 height 6
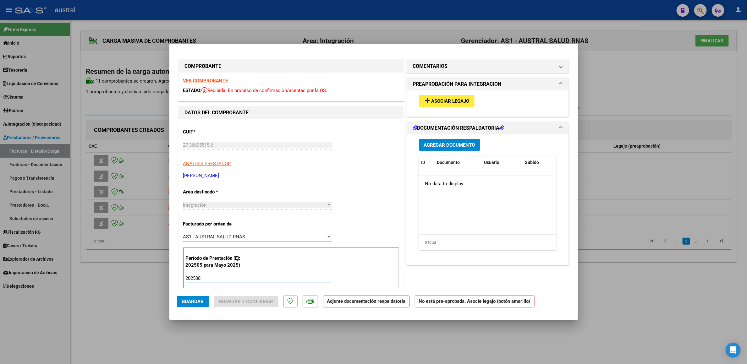
type input "202508"
click at [452, 115] on div "add Asociar Legajo" at bounding box center [487, 103] width 162 height 26
click at [452, 110] on div "add Asociar Legajo" at bounding box center [487, 100] width 147 height 21
click at [452, 106] on button "add Asociar Legajo" at bounding box center [447, 101] width 56 height 12
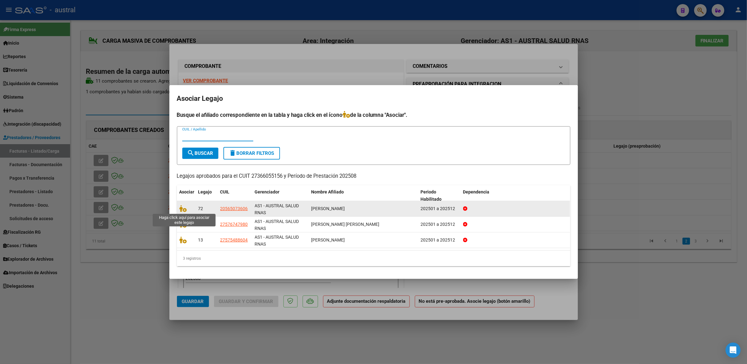
click at [188, 208] on span at bounding box center [183, 208] width 9 height 5
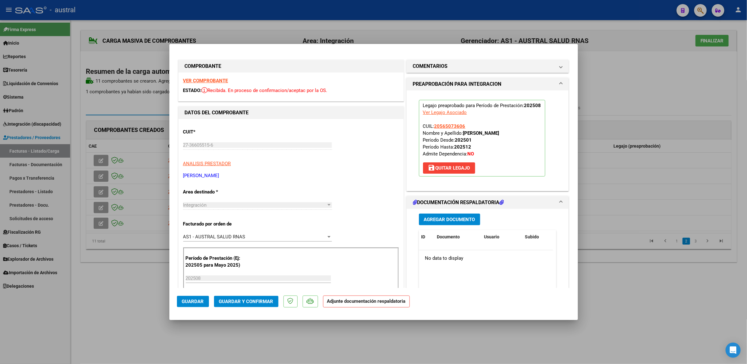
drag, startPoint x: 256, startPoint y: 310, endPoint x: 264, endPoint y: 305, distance: 9.1
click at [256, 224] on mat-dialog-actions "Guardar Guardar y Confirmar Adjunte documentación respaldatoria" at bounding box center [373, 300] width 393 height 25
click at [264, 224] on button "Guardar y Confirmar" at bounding box center [246, 301] width 64 height 11
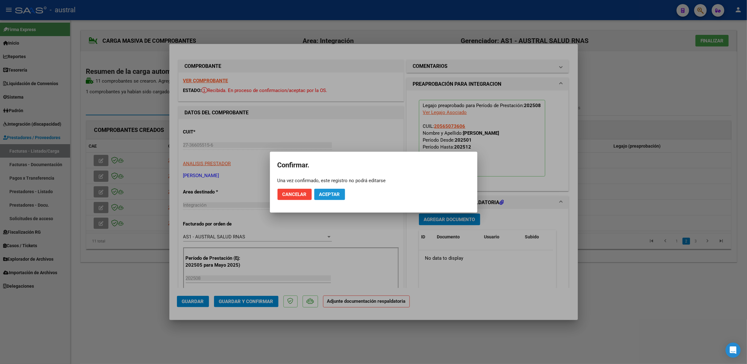
click at [334, 194] on span "Aceptar" at bounding box center [329, 195] width 21 height 6
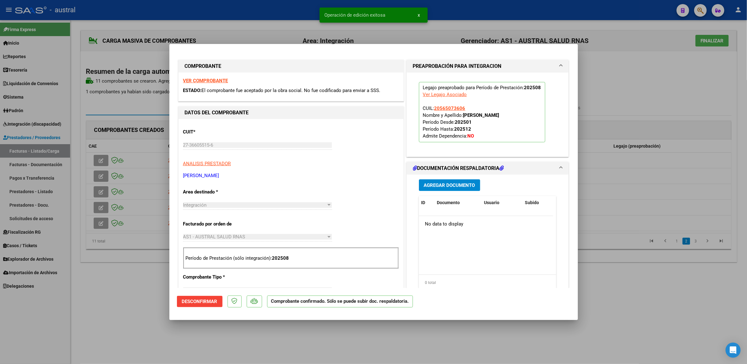
click at [706, 224] on div at bounding box center [373, 182] width 747 height 364
type input "$ 0,00"
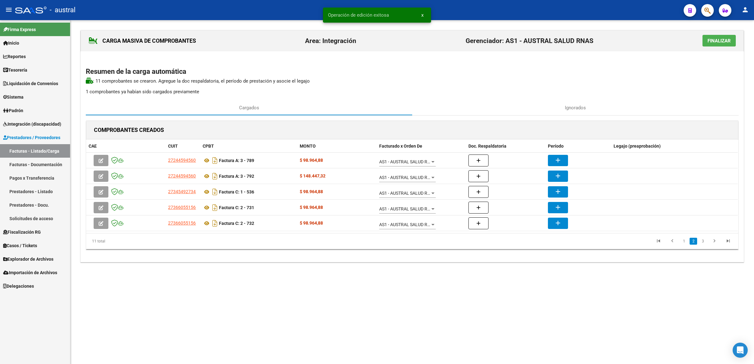
click at [698, 224] on li "3" at bounding box center [702, 241] width 9 height 11
click at [703, 224] on link "3" at bounding box center [703, 241] width 8 height 7
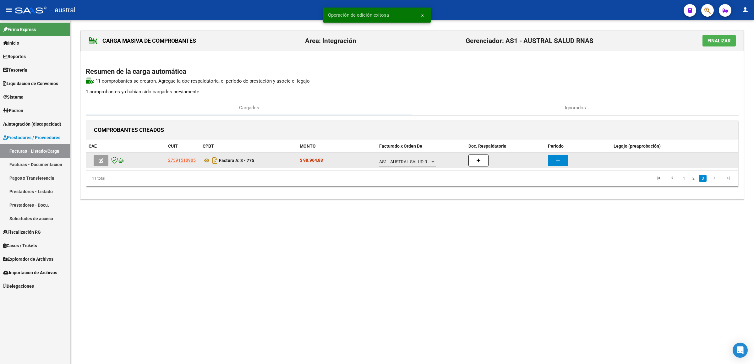
click at [98, 161] on button "button" at bounding box center [101, 160] width 15 height 11
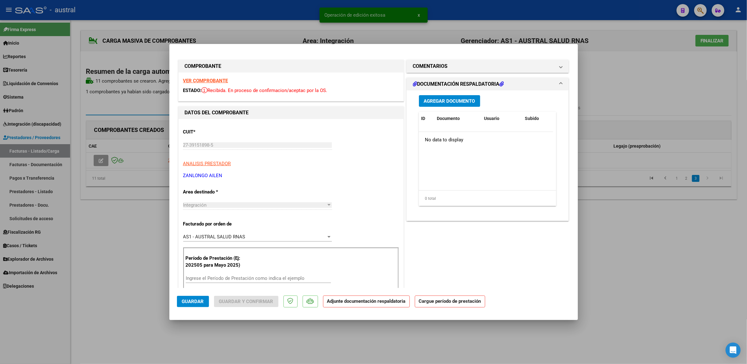
click at [199, 79] on strong "VER COMPROBANTE" at bounding box center [205, 81] width 45 height 6
click at [247, 224] on input "Ingrese el Período de Prestación como indica el ejemplo" at bounding box center [258, 278] width 145 height 6
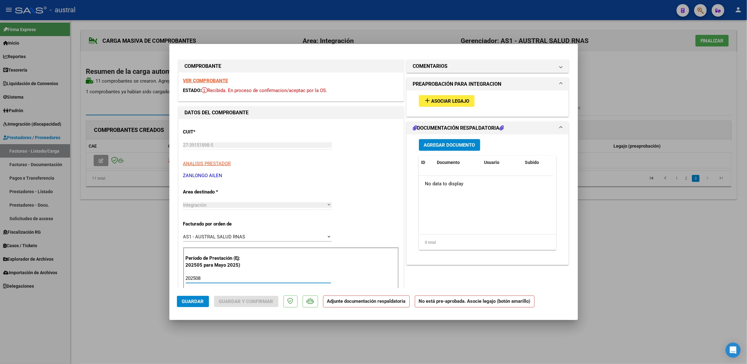
type input "202508"
click at [433, 100] on span "Asociar Legajo" at bounding box center [450, 101] width 38 height 6
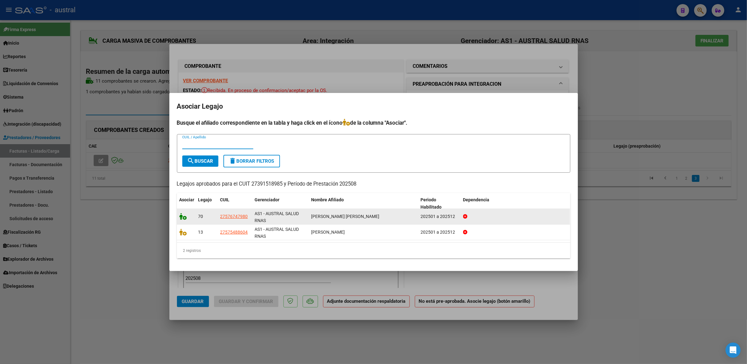
click at [179, 214] on icon at bounding box center [183, 216] width 8 height 7
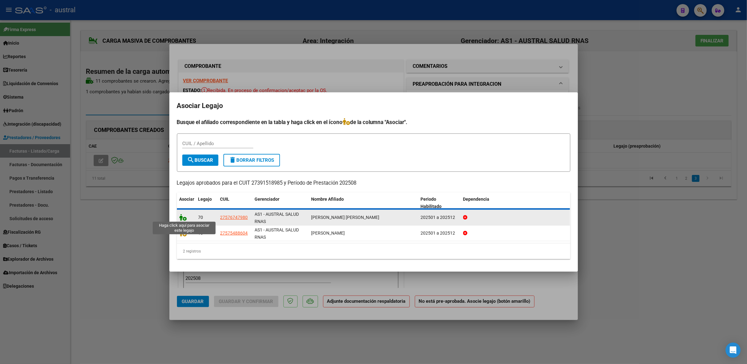
click at [182, 216] on icon at bounding box center [183, 217] width 8 height 7
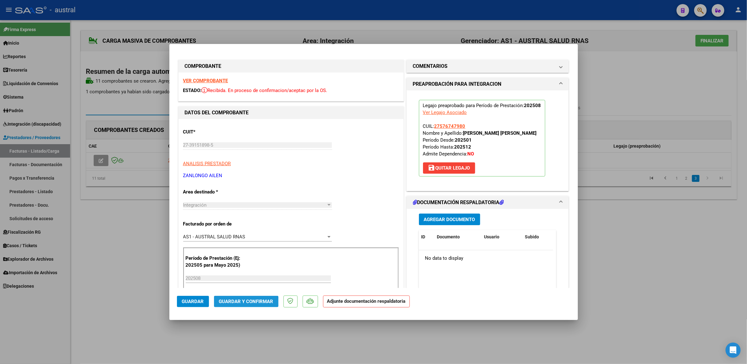
click at [243, 224] on span "Guardar y Confirmar" at bounding box center [246, 302] width 54 height 6
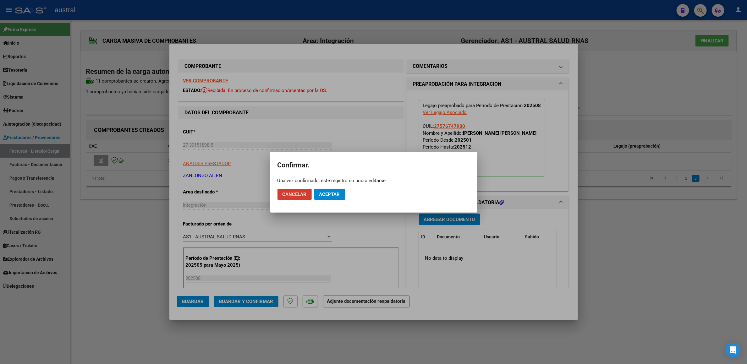
click at [332, 198] on button "Aceptar" at bounding box center [329, 194] width 31 height 11
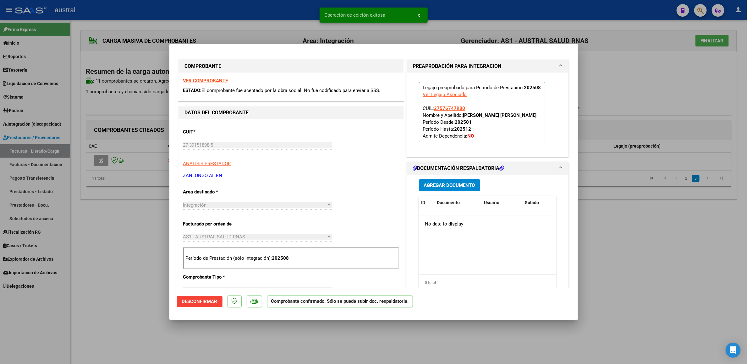
click at [98, 194] on div at bounding box center [373, 182] width 747 height 364
type input "$ 0,00"
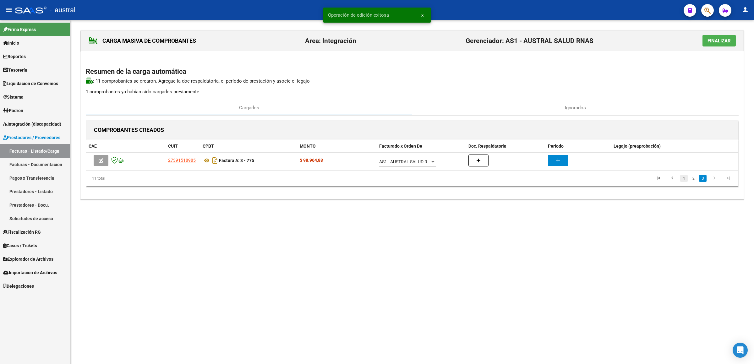
click at [684, 181] on link "1" at bounding box center [684, 178] width 8 height 7
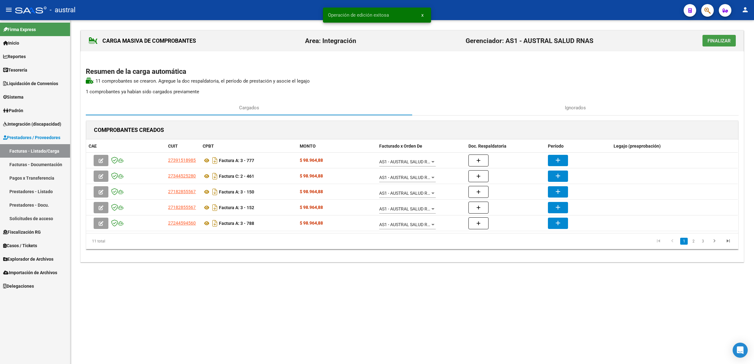
click at [720, 38] on span "Finalizar" at bounding box center [718, 41] width 23 height 6
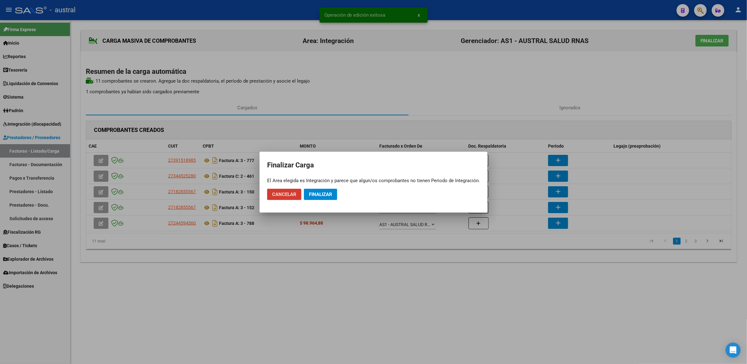
click at [321, 199] on button "Finalizar" at bounding box center [320, 194] width 33 height 11
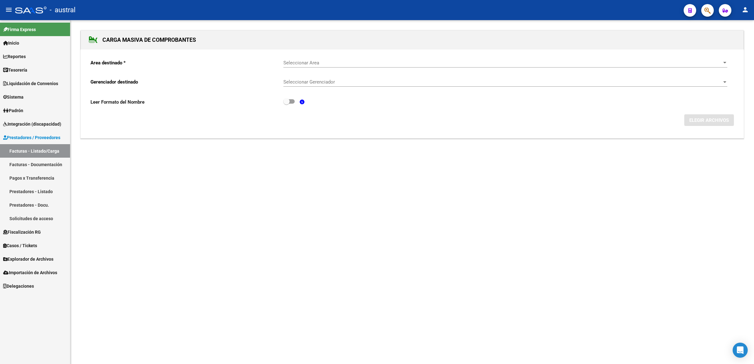
click at [37, 147] on link "Facturas - Listado/Carga" at bounding box center [35, 151] width 70 height 14
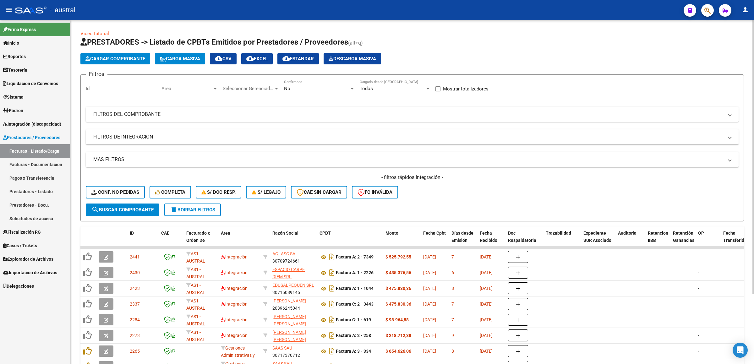
click at [128, 185] on div "- filtros rápidos Integración - Conf. no pedidas Completa S/ Doc Resp. S/ legaj…" at bounding box center [412, 189] width 653 height 30
click at [103, 193] on span "Conf. no pedidas" at bounding box center [115, 192] width 48 height 6
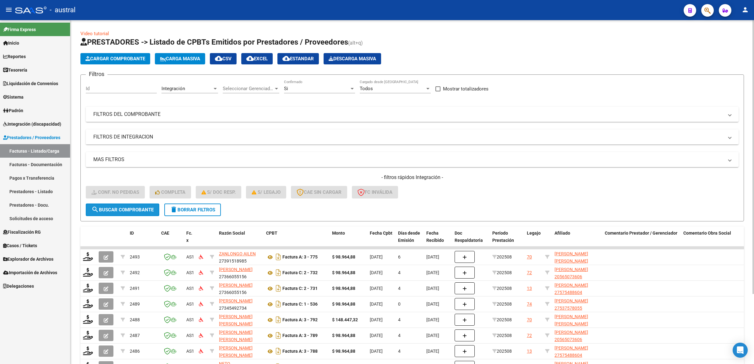
click at [152, 205] on button "search Buscar Comprobante" at bounding box center [123, 210] width 74 height 13
click at [204, 210] on span "delete Borrar Filtros" at bounding box center [192, 210] width 45 height 6
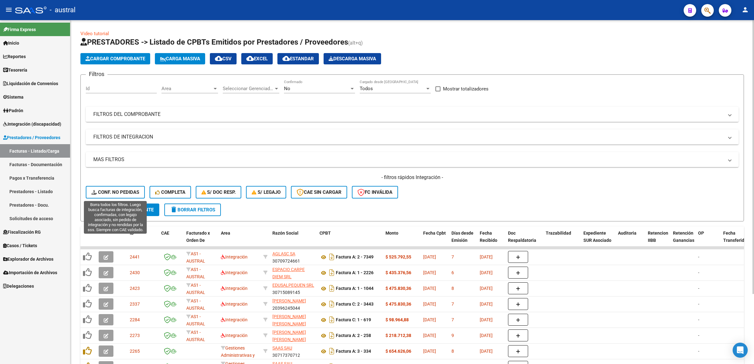
click at [129, 198] on button "Conf. no pedidas" at bounding box center [115, 192] width 59 height 13
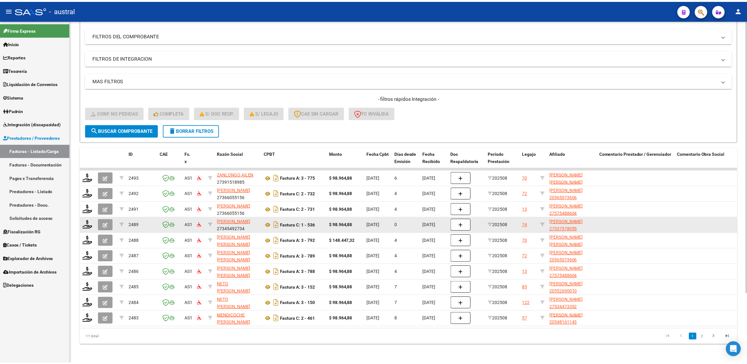
scroll to position [88, 0]
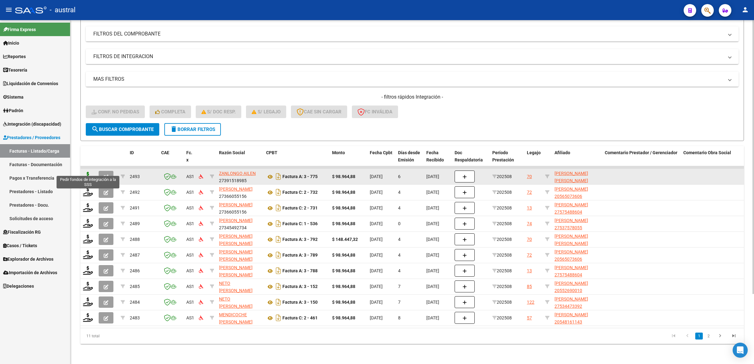
click at [88, 172] on icon at bounding box center [88, 176] width 10 height 9
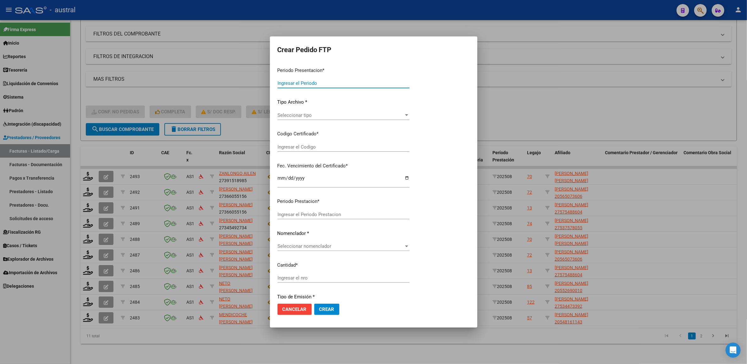
type input "202508"
type input "$ 98.964,88"
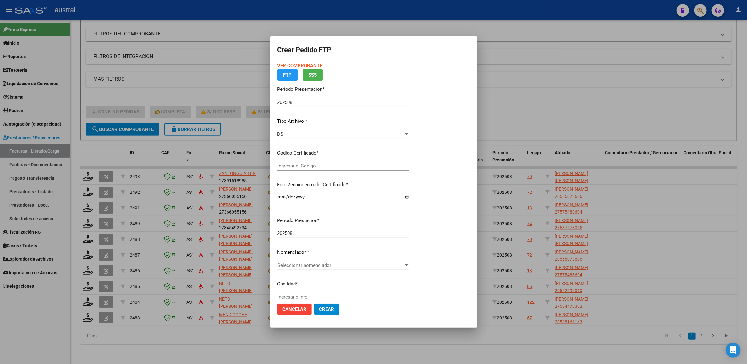
type input "7721612815"
type input "[DATE]"
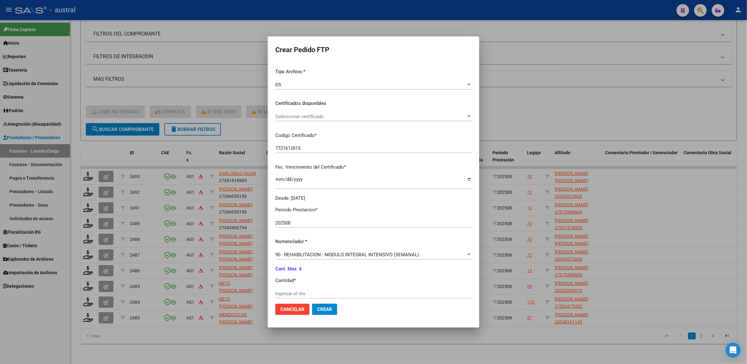
scroll to position [0, 0]
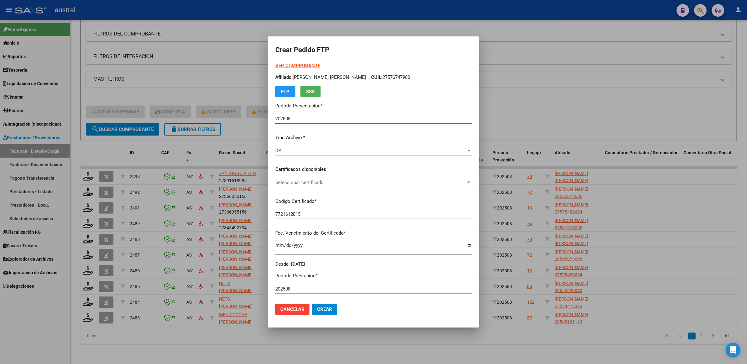
click at [311, 180] on span "Seleccionar certificado" at bounding box center [370, 183] width 191 height 6
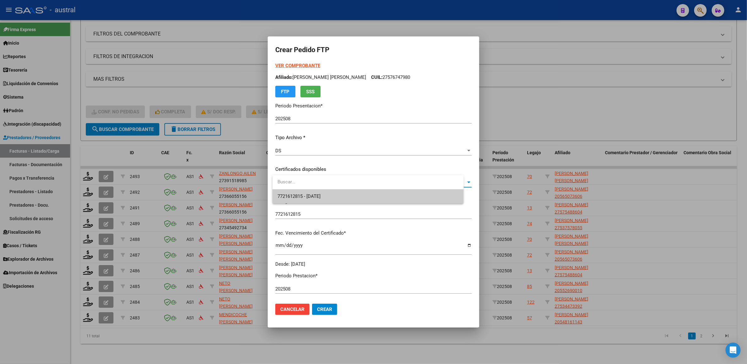
click at [317, 195] on span "7721612815 - [DATE]" at bounding box center [298, 196] width 43 height 6
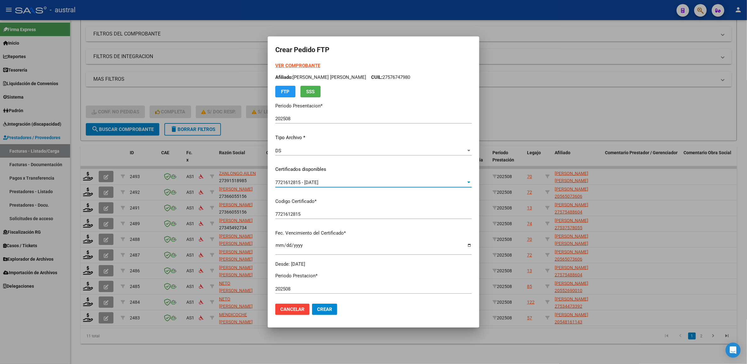
click at [302, 62] on div "VER COMPROBANTE ARCA Padrón Afiliado: [PERSON_NAME] [PERSON_NAME] CUIL: 2757674…" at bounding box center [373, 79] width 196 height 35
click at [302, 65] on strong "VER COMPROBANTE" at bounding box center [297, 66] width 45 height 6
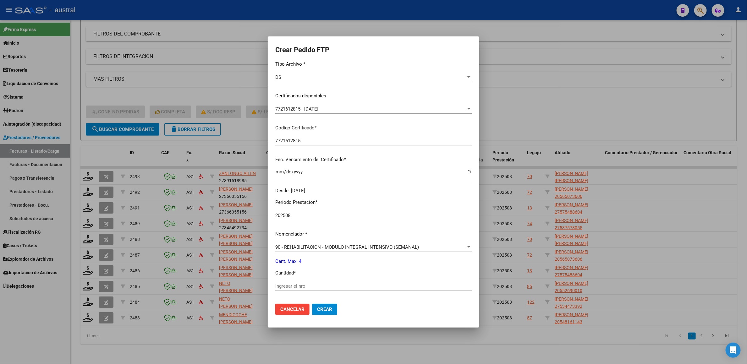
scroll to position [141, 0]
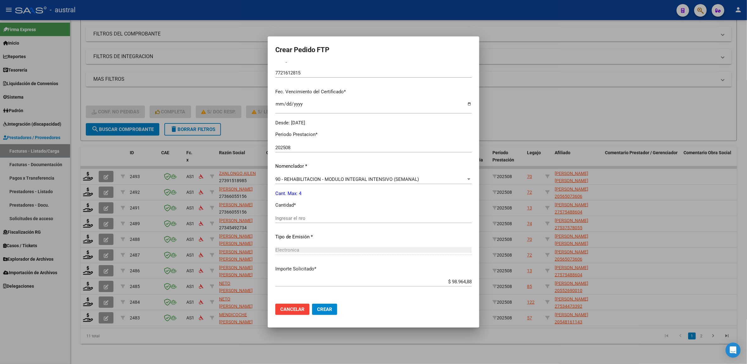
click at [350, 221] on div "Ingresar el nro" at bounding box center [373, 218] width 196 height 9
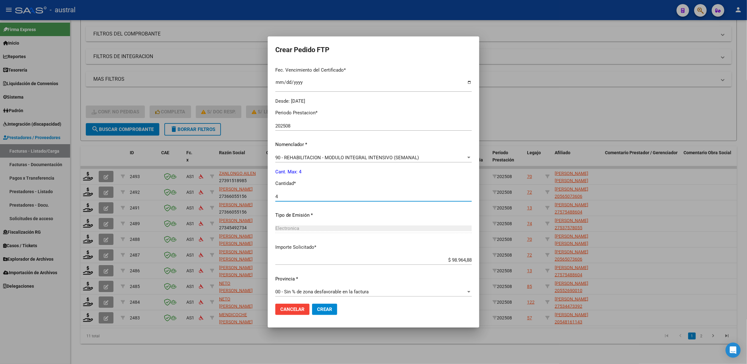
scroll to position [167, 0]
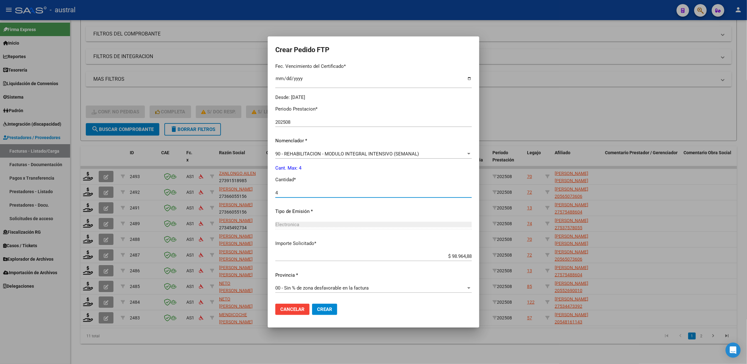
type input "4"
drag, startPoint x: 335, startPoint y: 302, endPoint x: 334, endPoint y: 309, distance: 7.3
click at [335, 224] on mat-dialog-actions "Cancelar Crear" at bounding box center [373, 309] width 196 height 21
click at [335, 224] on button "Crear" at bounding box center [324, 309] width 25 height 11
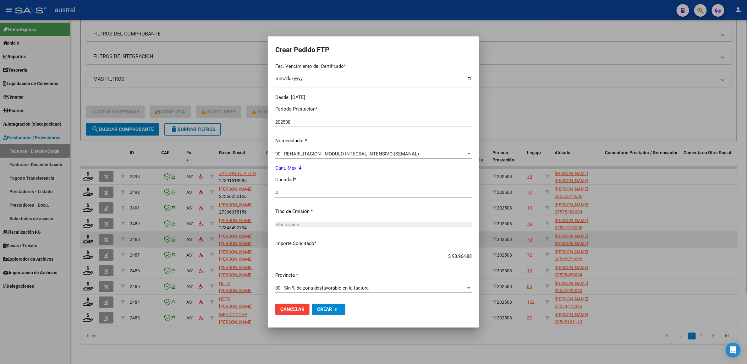
scroll to position [0, 0]
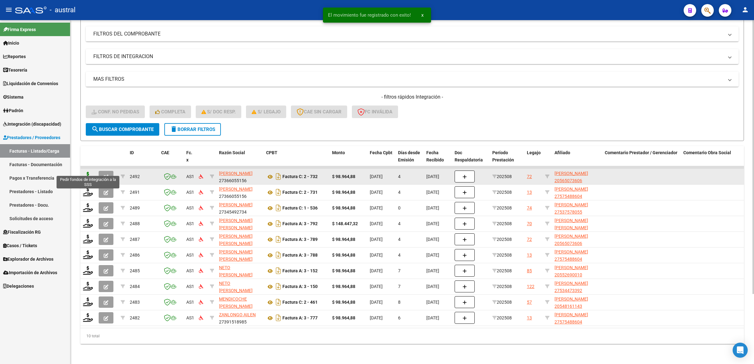
click at [84, 172] on icon at bounding box center [88, 176] width 10 height 9
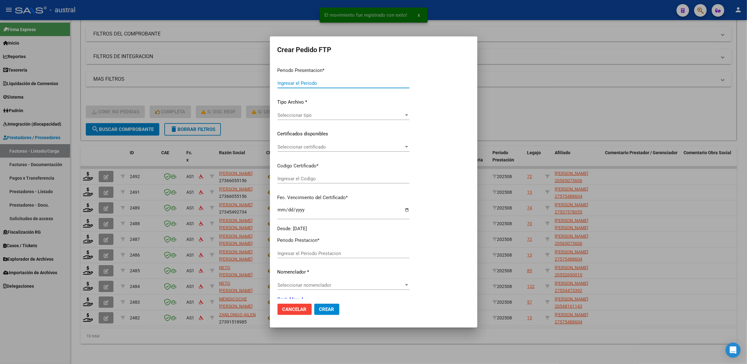
type input "202508"
type input "$ 98.964,88"
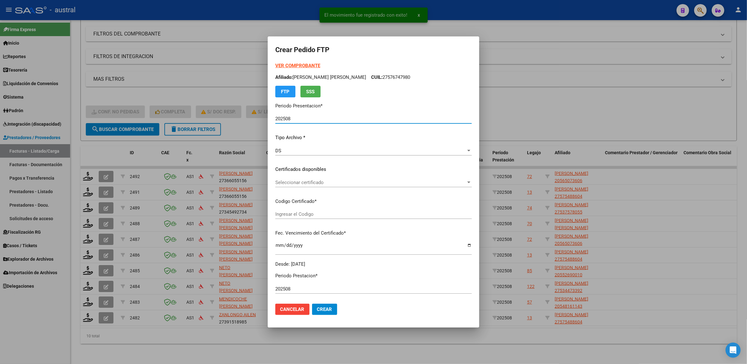
type input "6571415341"
type input "[DATE]"
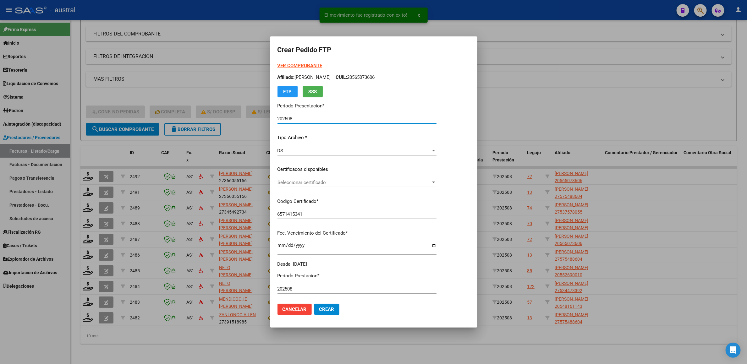
click at [305, 70] on div "VER COMPROBANTE ARCA Padrón Afiliado: [PERSON_NAME] CUIL: 20565073606 FTP SSS" at bounding box center [356, 79] width 159 height 35
click at [305, 65] on strong "VER COMPROBANTE" at bounding box center [299, 66] width 45 height 6
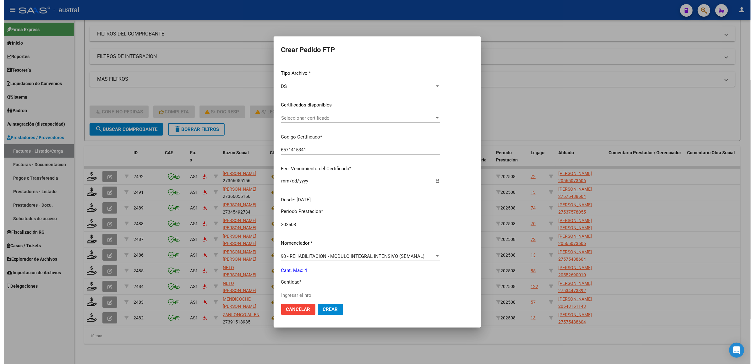
scroll to position [94, 0]
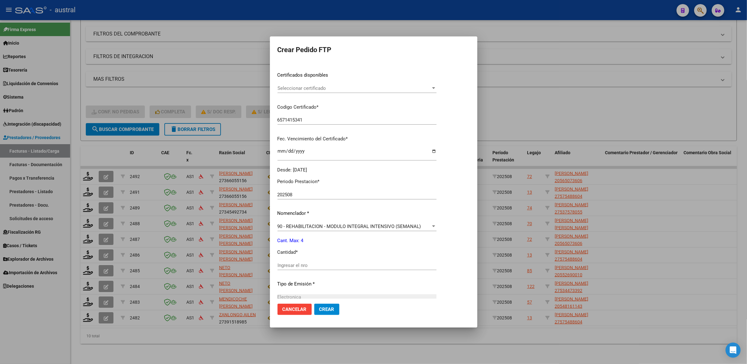
click at [328, 82] on div "VER COMPROBANTE ARCA Padrón Afiliado: [PERSON_NAME] CUIL: 20565073606 FTP SSS P…" at bounding box center [356, 70] width 159 height 205
click at [330, 88] on span "Seleccionar certificado" at bounding box center [353, 88] width 153 height 6
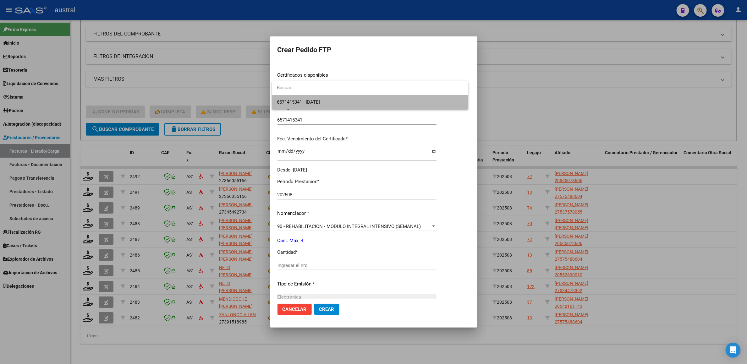
click at [336, 106] on span "6571415341 - [DATE]" at bounding box center [370, 102] width 186 height 14
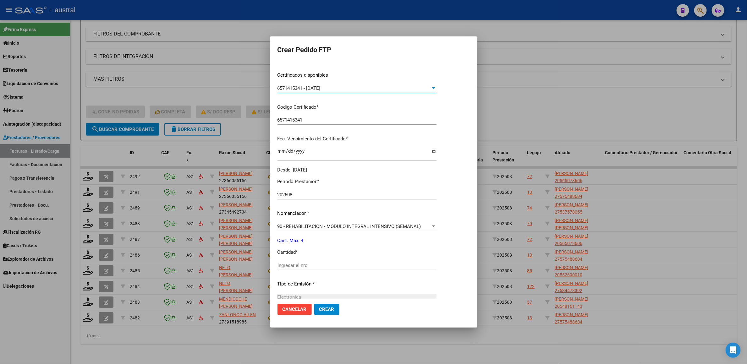
click at [349, 224] on input "Ingresar el nro" at bounding box center [356, 266] width 159 height 6
type input "4"
click at [333, 224] on span "Crear" at bounding box center [326, 310] width 15 height 6
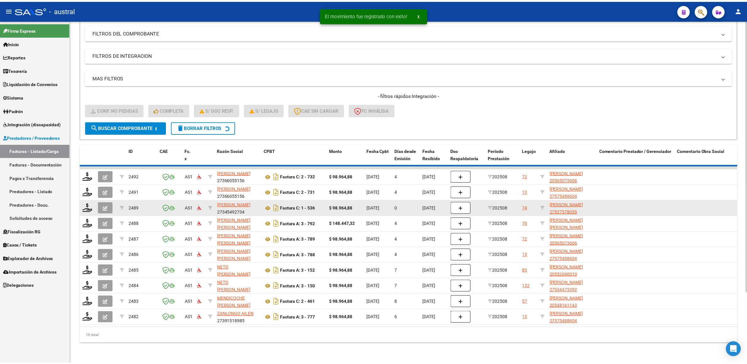
scroll to position [72, 0]
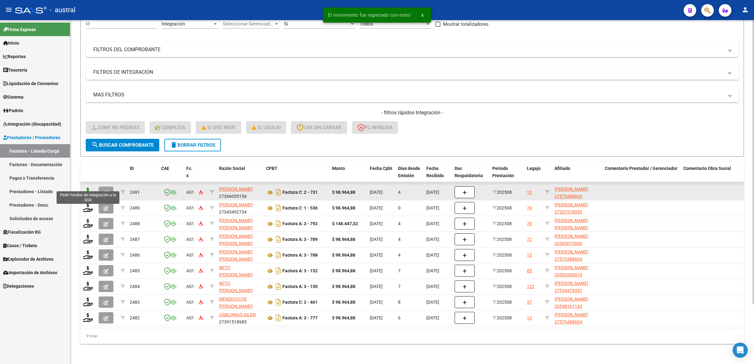
click at [88, 188] on icon at bounding box center [88, 192] width 10 height 9
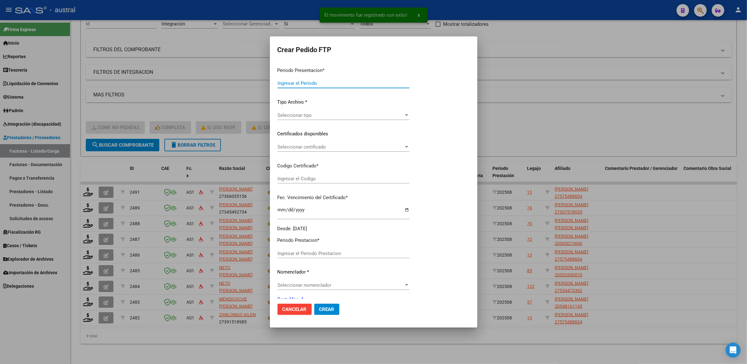
type input "202508"
type input "$ 98.964,88"
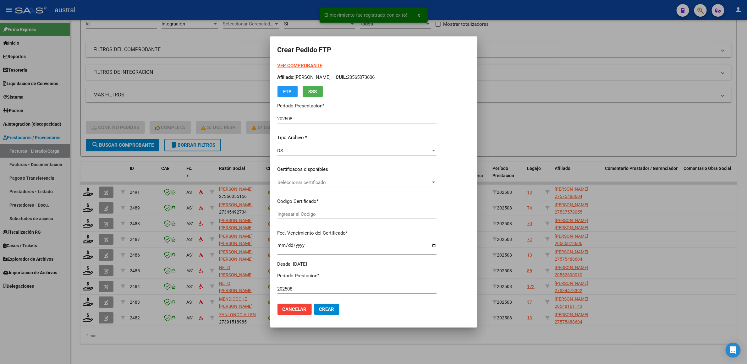
type input "9412110888"
type input "[DATE]"
click at [417, 102] on p "Periodo Presentacion *" at bounding box center [356, 105] width 159 height 7
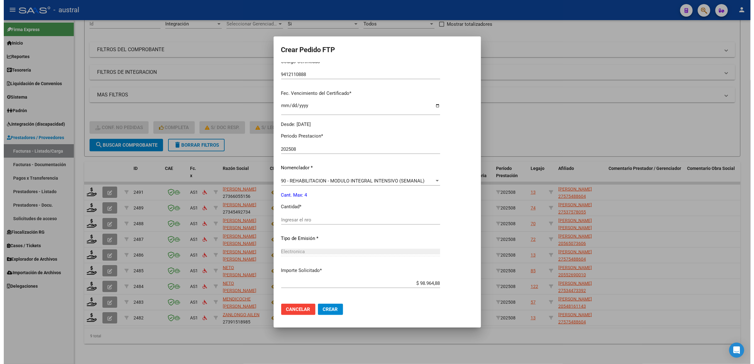
scroll to position [141, 0]
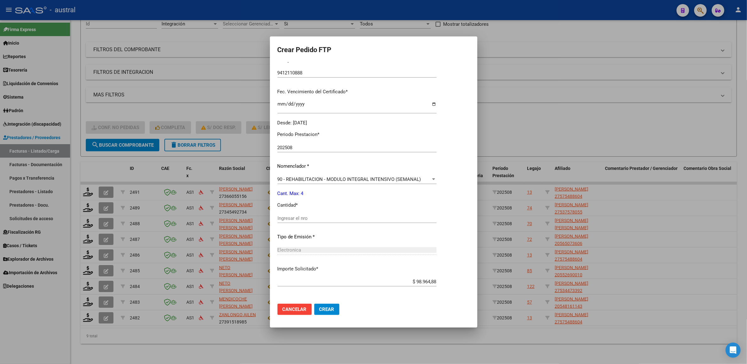
click at [351, 214] on div "Ingresar el nro" at bounding box center [356, 218] width 159 height 9
click at [353, 220] on input "Ingresar el nro" at bounding box center [356, 218] width 159 height 6
type input "4"
click at [341, 224] on mat-dialog-actions "Cancelar Crear" at bounding box center [373, 309] width 192 height 21
drag, startPoint x: 341, startPoint y: 312, endPoint x: 336, endPoint y: 312, distance: 5.0
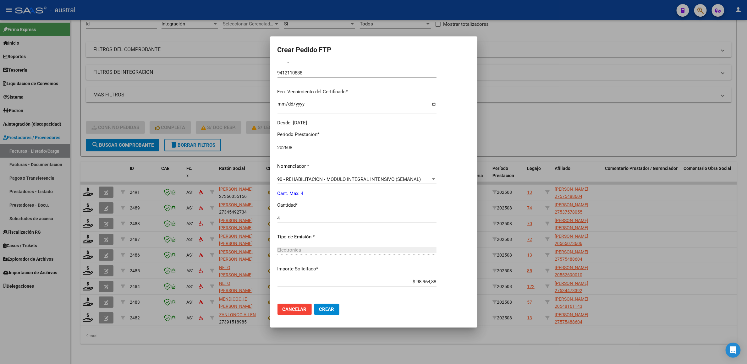
click at [341, 224] on mat-dialog-actions "Cancelar Crear" at bounding box center [373, 309] width 192 height 21
click at [336, 224] on button "Crear" at bounding box center [326, 309] width 25 height 11
click at [83, 159] on div at bounding box center [373, 182] width 747 height 364
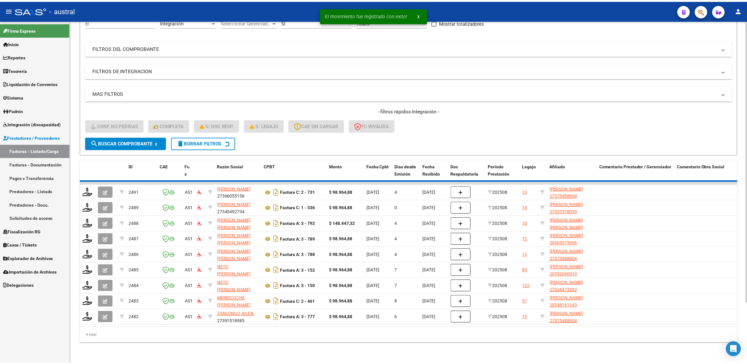
scroll to position [57, 0]
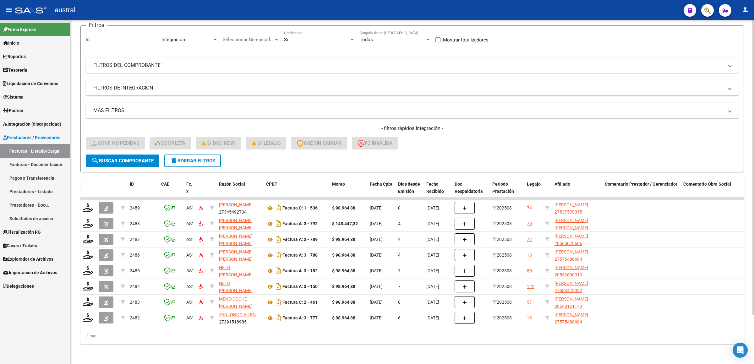
click at [440, 149] on form "Filtros Id Integración Area Seleccionar Gerenciador Seleccionar Gerenciador Si …" at bounding box center [411, 98] width 663 height 147
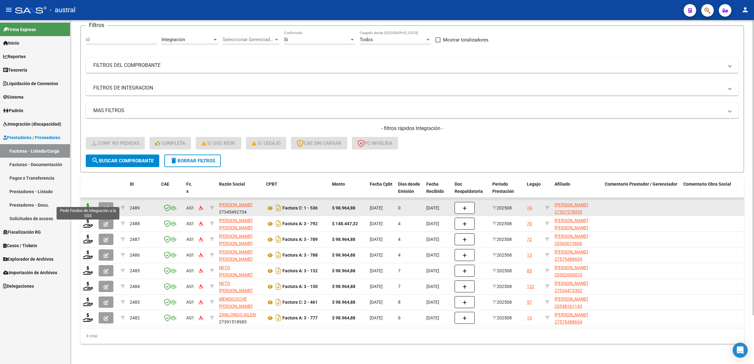
click at [88, 203] on icon at bounding box center [88, 207] width 10 height 9
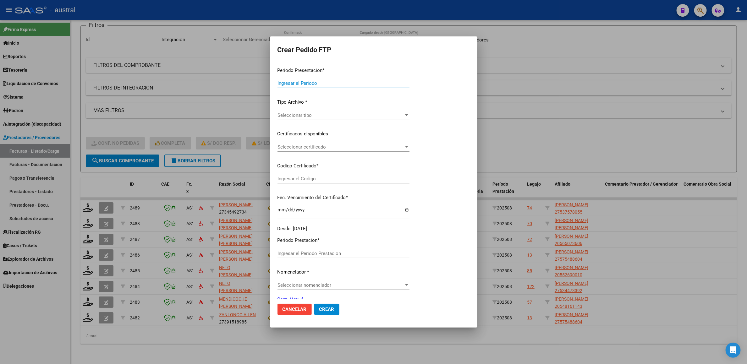
type input "202508"
type input "$ 98.964,88"
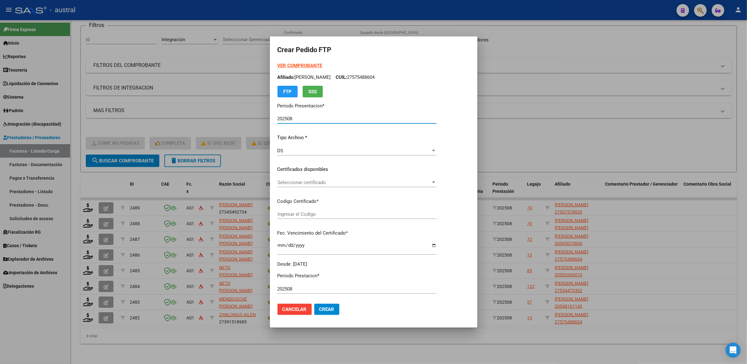
type input "2416522051"
type input "[DATE]"
click at [300, 64] on strong "VER COMPROBANTE" at bounding box center [299, 66] width 45 height 6
click at [305, 186] on div "Seleccionar certificado Seleccionar certificado" at bounding box center [356, 182] width 159 height 9
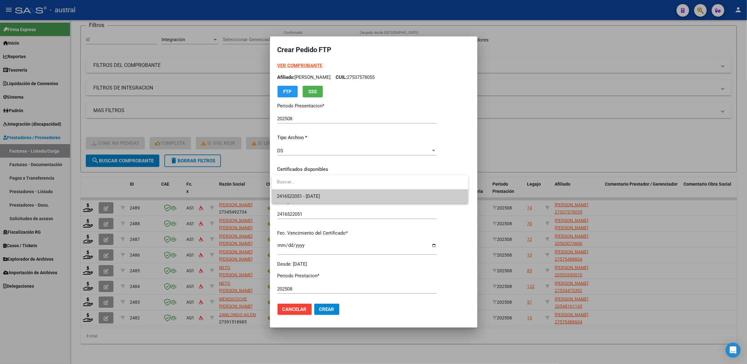
click at [320, 199] on span "2416522051 - [DATE]" at bounding box center [298, 196] width 43 height 6
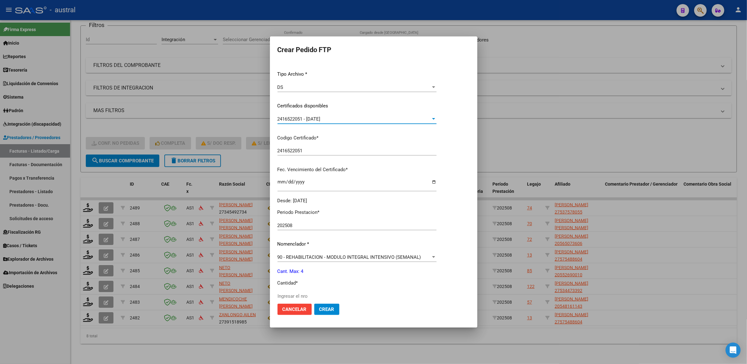
scroll to position [94, 0]
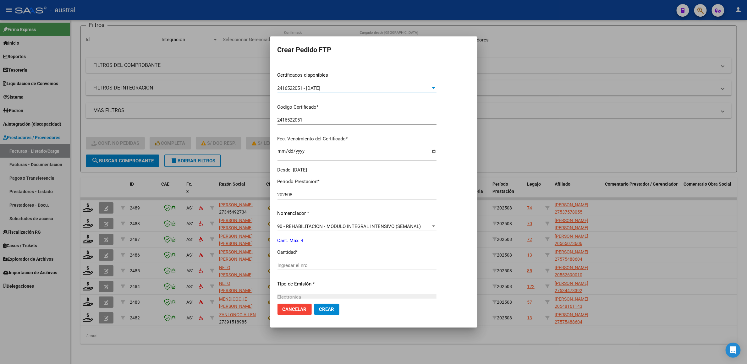
click at [316, 224] on input "Ingresar el nro" at bounding box center [356, 266] width 159 height 6
type input "4"
click at [332, 224] on span "Crear" at bounding box center [326, 310] width 15 height 6
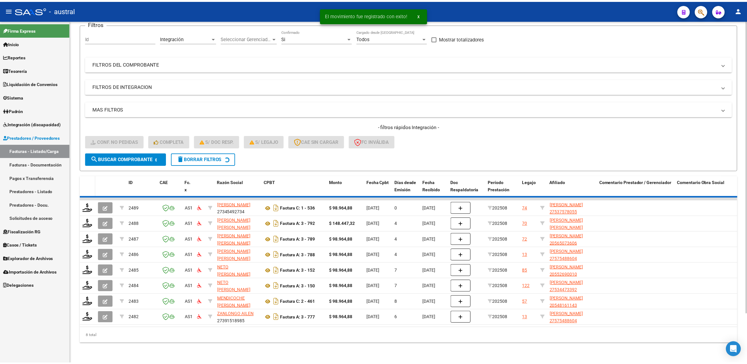
scroll to position [41, 0]
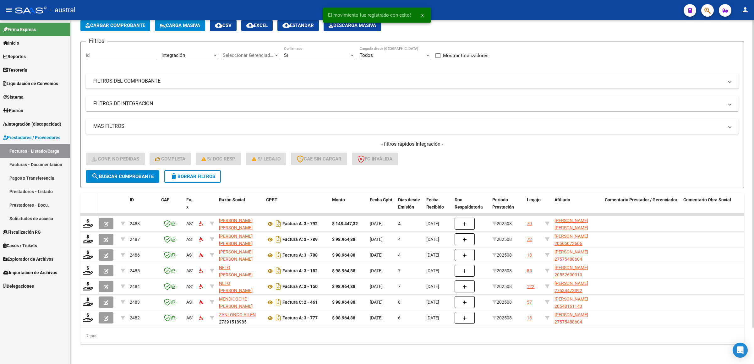
click at [89, 201] on datatable-header-cell at bounding box center [88, 207] width 16 height 28
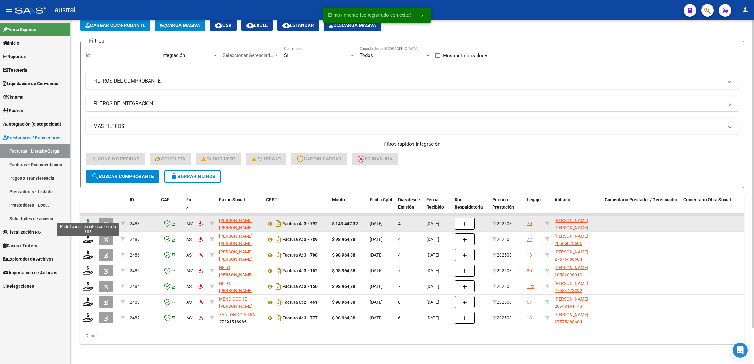
click at [85, 219] on icon at bounding box center [88, 223] width 10 height 9
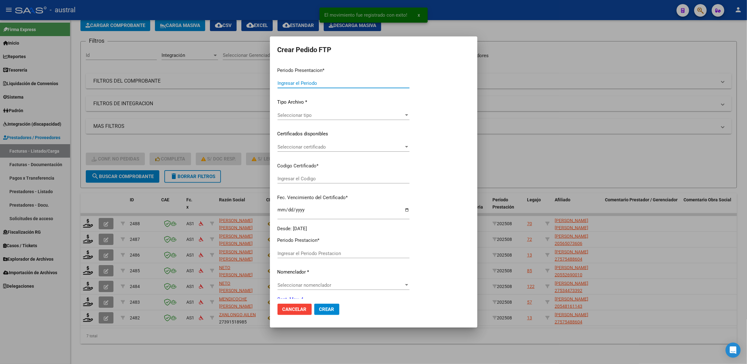
type input "202508"
type input "$ 148.447,32"
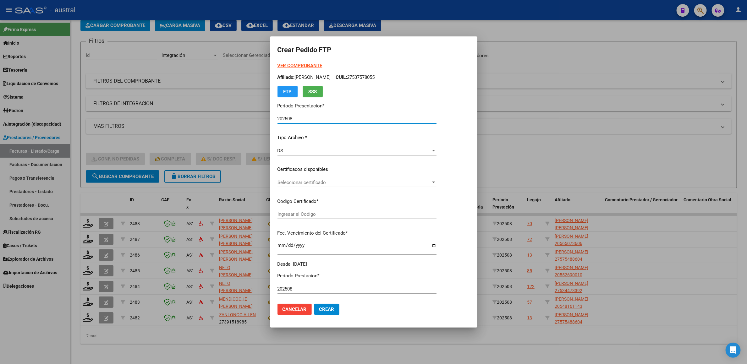
type input "7721612815"
type input "[DATE]"
click at [308, 69] on div "VER COMPROBANTE ARCA Padrón Afiliado: [PERSON_NAME]: 27537578055 FTP SSS" at bounding box center [356, 79] width 159 height 35
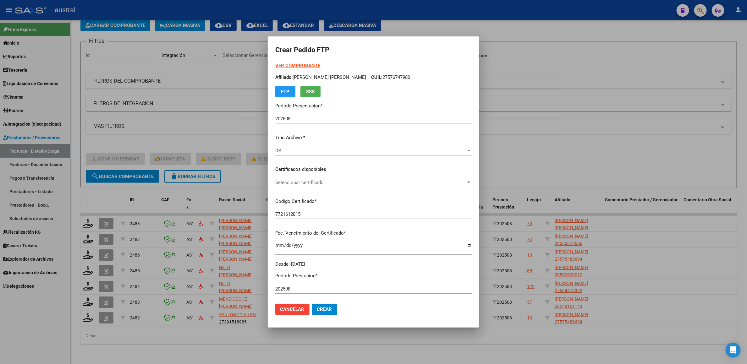
click at [308, 67] on strong "VER COMPROBANTE" at bounding box center [297, 66] width 45 height 6
click at [311, 187] on div "Seleccionar certificado Seleccionar certificado" at bounding box center [373, 185] width 196 height 15
click at [314, 184] on span "Seleccionar certificado" at bounding box center [370, 183] width 191 height 6
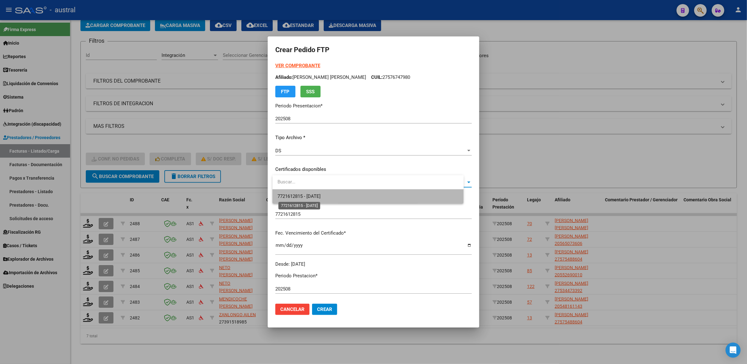
drag, startPoint x: 314, startPoint y: 184, endPoint x: 337, endPoint y: 220, distance: 42.4
click at [320, 195] on span "7721612815 - [DATE]" at bounding box center [298, 196] width 43 height 6
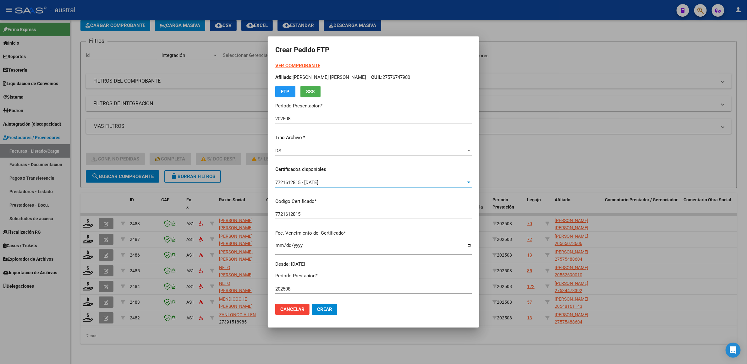
scroll to position [167, 0]
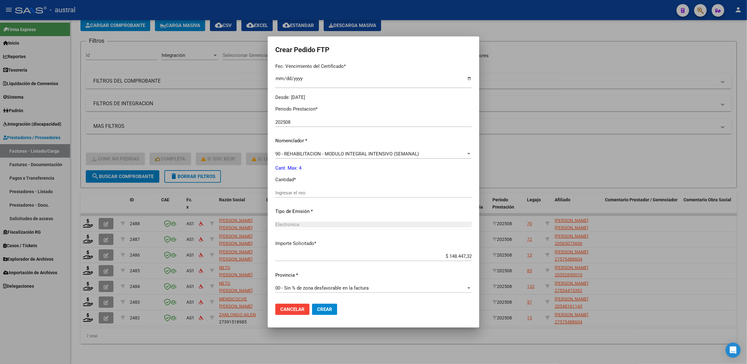
click at [333, 197] on div "Ingresar el nro" at bounding box center [373, 195] width 196 height 15
click at [333, 195] on input "Ingresar el nro" at bounding box center [373, 193] width 196 height 6
type input "4"
drag, startPoint x: 328, startPoint y: 311, endPoint x: 325, endPoint y: 318, distance: 7.2
click at [328, 224] on span "Crear" at bounding box center [324, 310] width 15 height 6
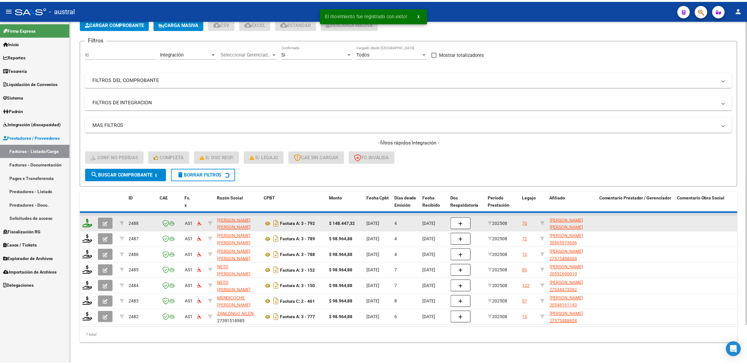
scroll to position [25, 0]
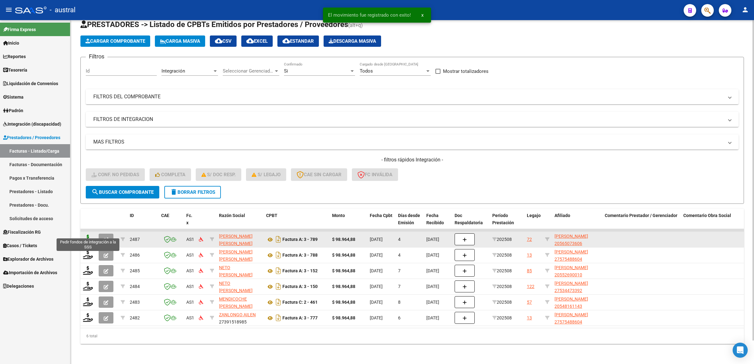
click at [88, 224] on icon at bounding box center [88, 239] width 10 height 9
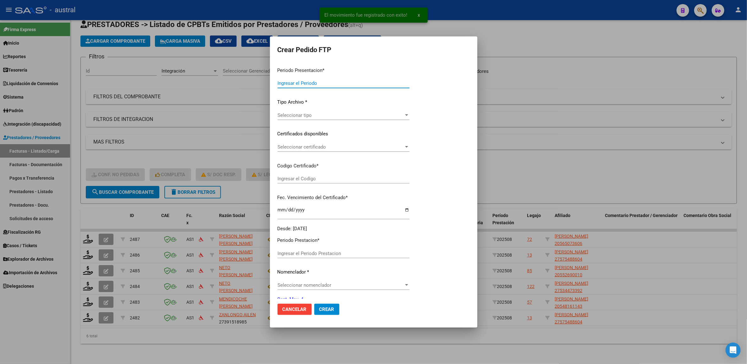
type input "202508"
type input "$ 98.964,88"
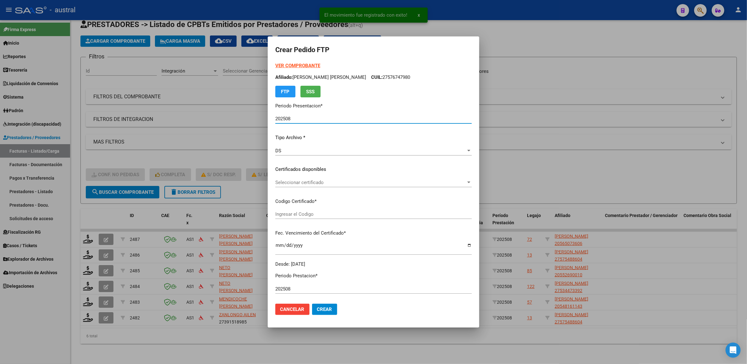
type input "6571415341"
type input "[DATE]"
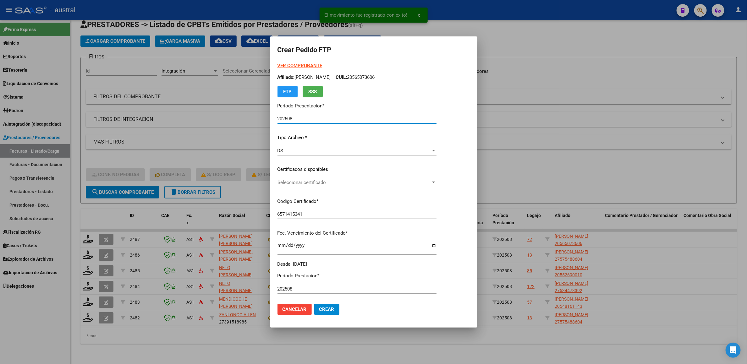
click at [301, 67] on strong "VER COMPROBANTE" at bounding box center [299, 66] width 45 height 6
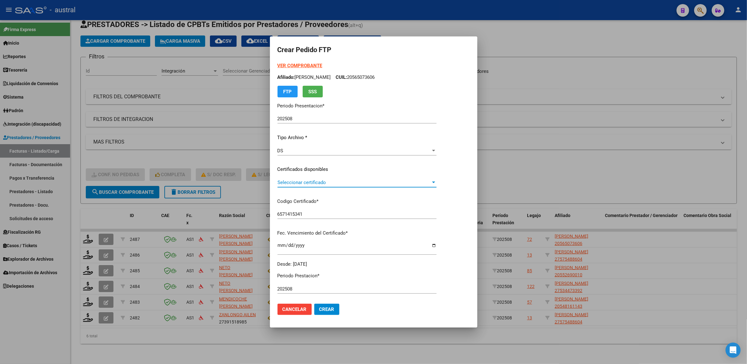
click at [320, 183] on span "Seleccionar certificado" at bounding box center [353, 183] width 153 height 6
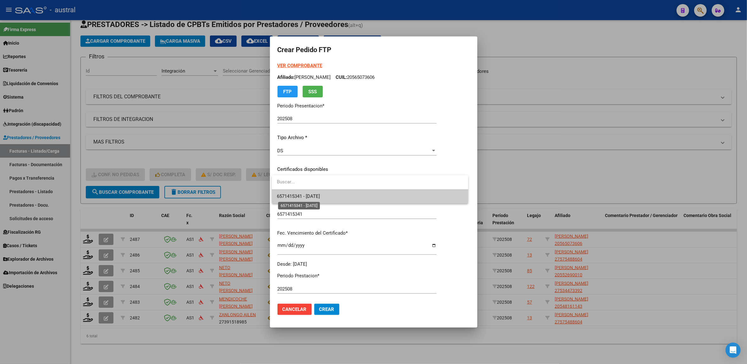
click at [320, 198] on span "6571415341 - [DATE]" at bounding box center [298, 196] width 43 height 6
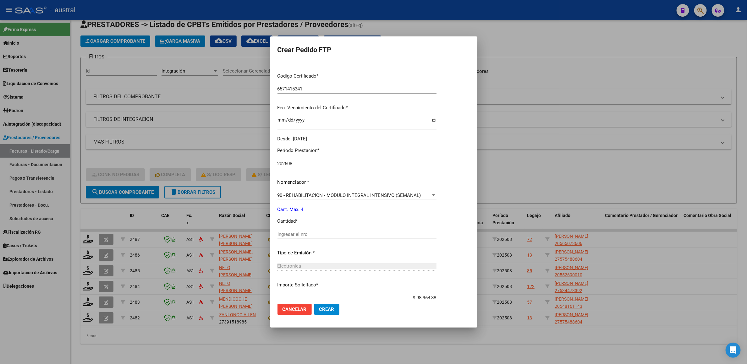
scroll to position [141, 0]
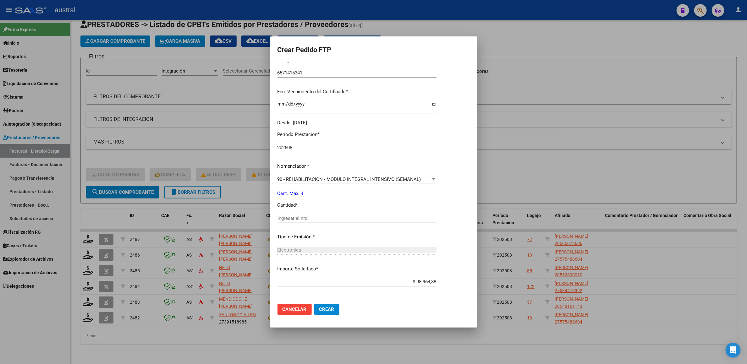
click at [343, 214] on div "Ingresar el nro" at bounding box center [356, 218] width 159 height 9
type input "4"
click at [335, 224] on button "Crear" at bounding box center [326, 309] width 25 height 11
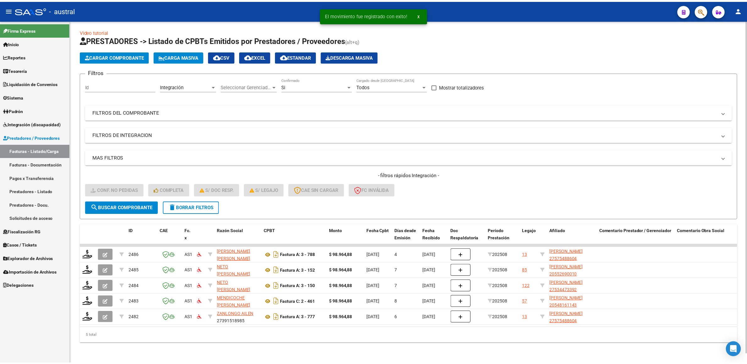
scroll to position [9, 0]
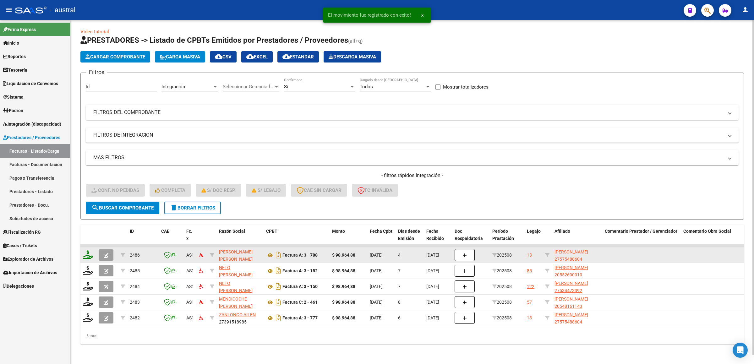
click at [89, 224] on icon at bounding box center [88, 254] width 10 height 9
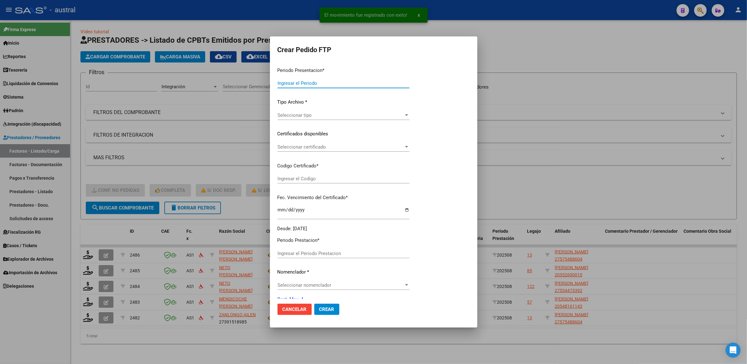
type input "202508"
type input "$ 98.964,88"
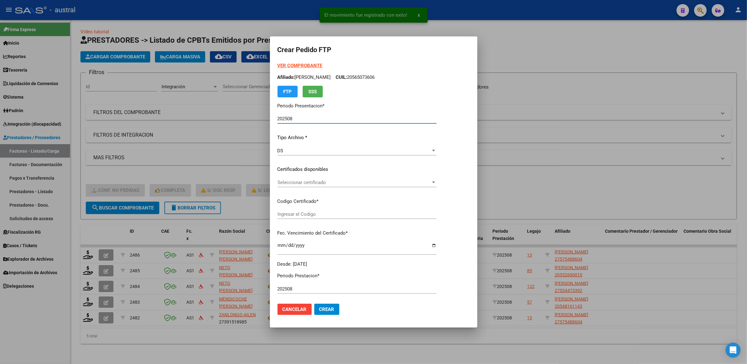
type input "9412110888"
type input "[DATE]"
click at [296, 180] on span "Seleccionar certificado" at bounding box center [353, 183] width 153 height 6
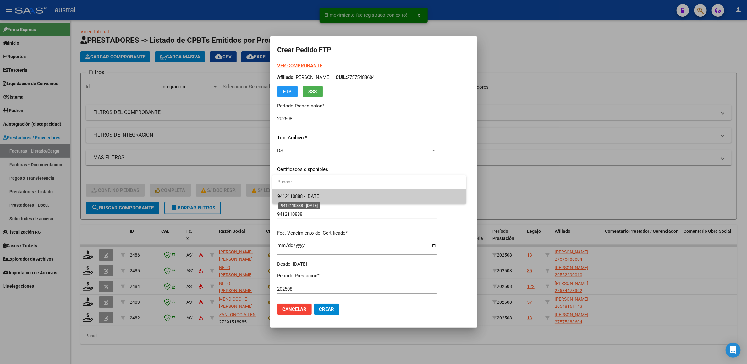
click at [306, 193] on span "9412110888 - [DATE]" at bounding box center [298, 196] width 43 height 6
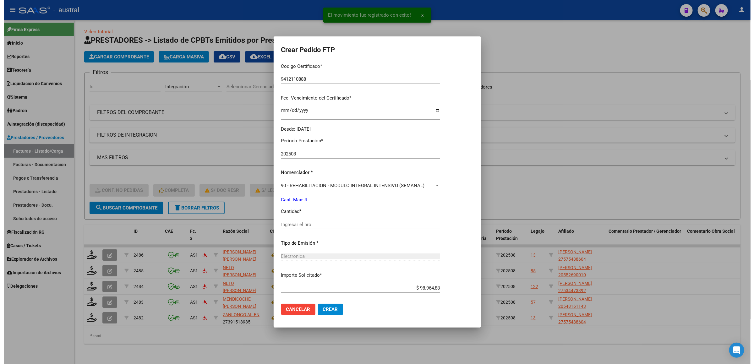
scroll to position [141, 0]
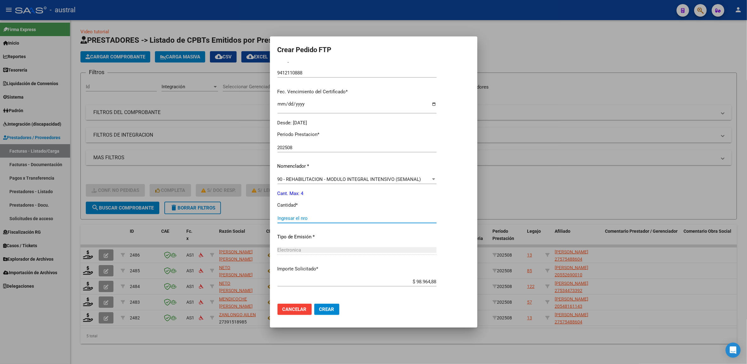
click at [312, 216] on input "Ingresar el nro" at bounding box center [356, 218] width 159 height 6
type input "4"
click at [332, 224] on span "Crear" at bounding box center [326, 310] width 15 height 6
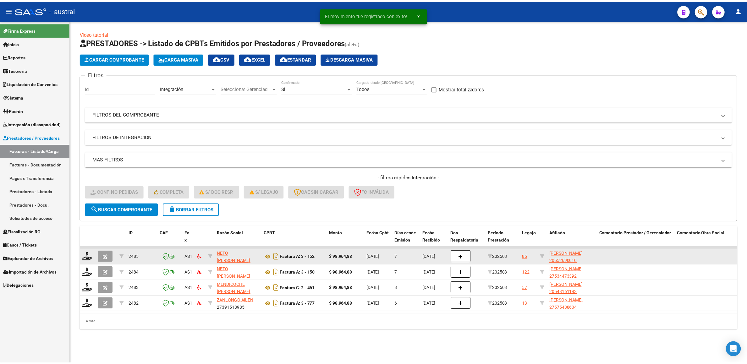
scroll to position [0, 0]
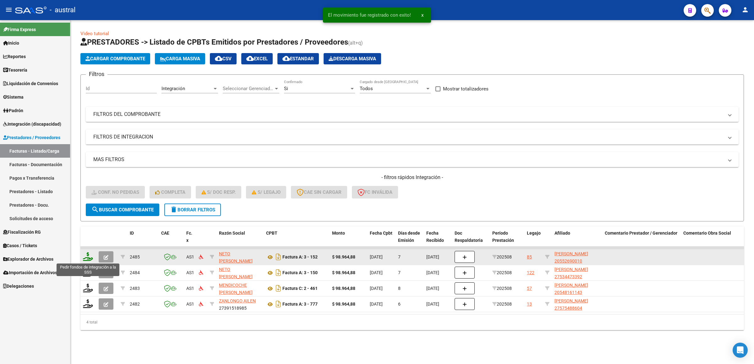
click at [90, 224] on icon at bounding box center [88, 256] width 10 height 9
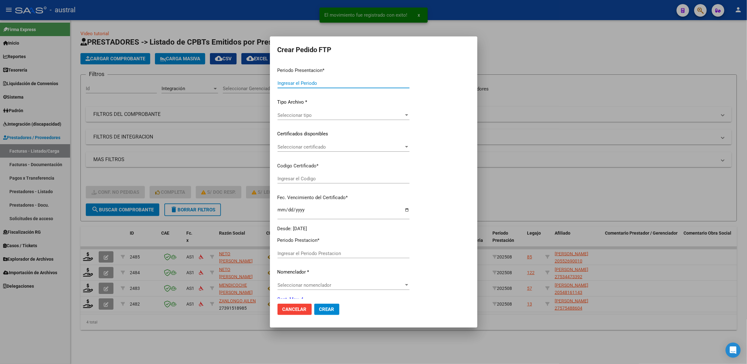
type input "202508"
type input "$ 98.964,88"
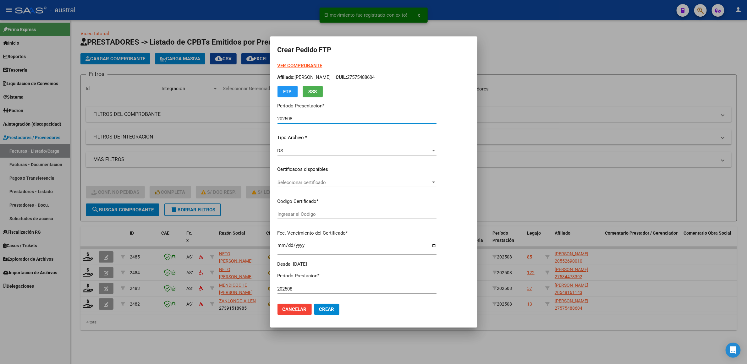
type input "9695310435"
type input "[DATE]"
click at [301, 69] on div "VER COMPROBANTE ARCA Padrón Afiliado: [PERSON_NAME] CUIL: 27575488604 FTP SSS" at bounding box center [356, 79] width 159 height 35
click at [301, 68] on strong "VER COMPROBANTE" at bounding box center [299, 66] width 45 height 6
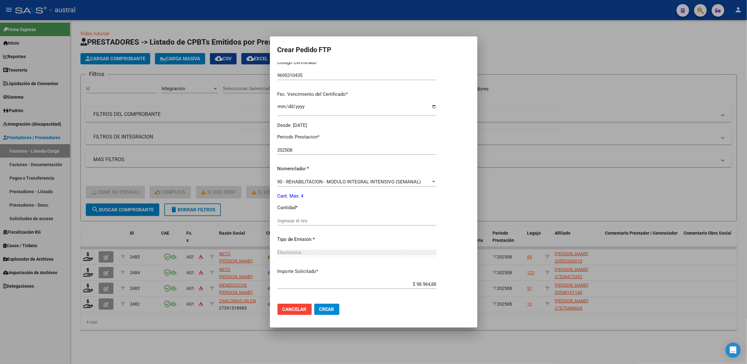
scroll to position [141, 0]
click at [313, 219] on input "Ingresar el nro" at bounding box center [356, 218] width 159 height 6
type input "4"
click at [327, 224] on span "Crear" at bounding box center [326, 310] width 15 height 6
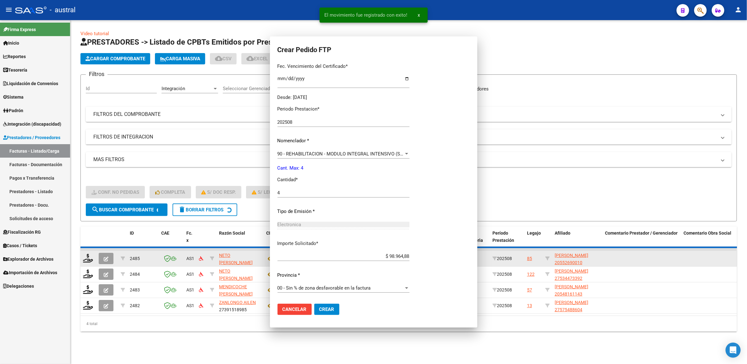
scroll to position [106, 0]
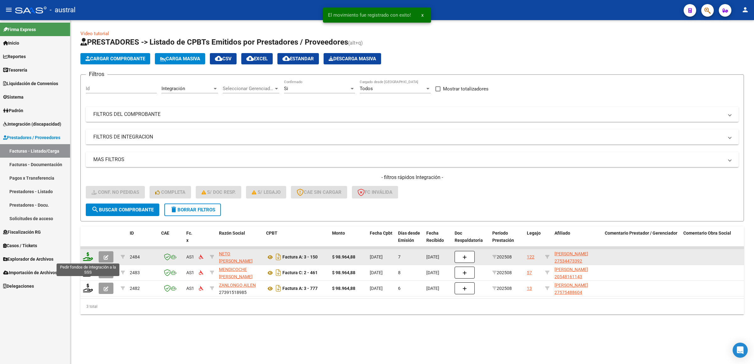
click at [88, 224] on icon at bounding box center [88, 256] width 10 height 9
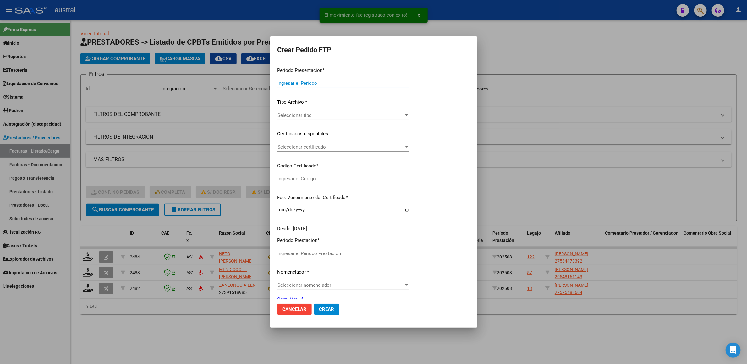
type input "202508"
type input "$ 98.964,88"
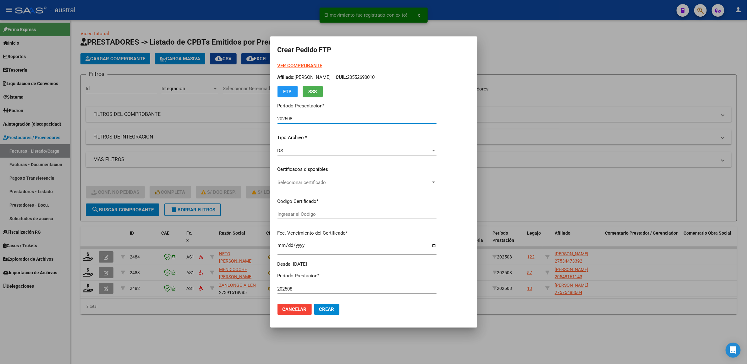
type input "1643549587"
type input "[DATE]"
click at [302, 65] on strong "VER COMPROBANTE" at bounding box center [299, 66] width 45 height 6
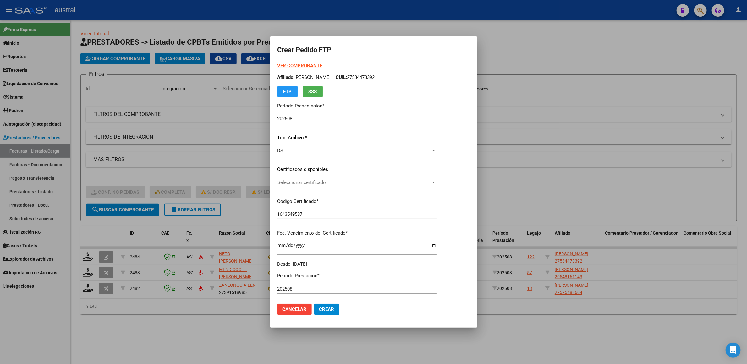
click at [302, 186] on div "Seleccionar certificado Seleccionar certificado" at bounding box center [356, 182] width 159 height 9
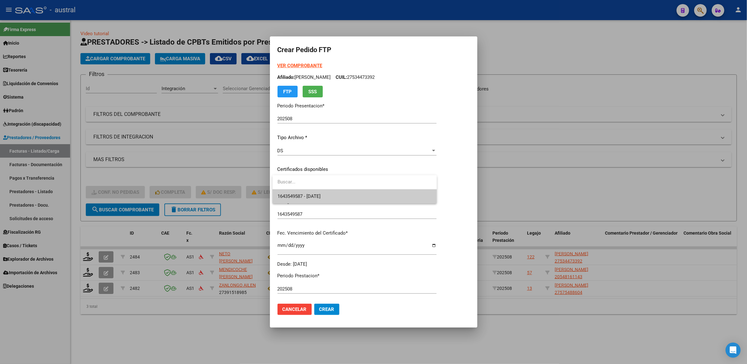
click at [308, 197] on span "1643549587 - [DATE]" at bounding box center [298, 196] width 43 height 6
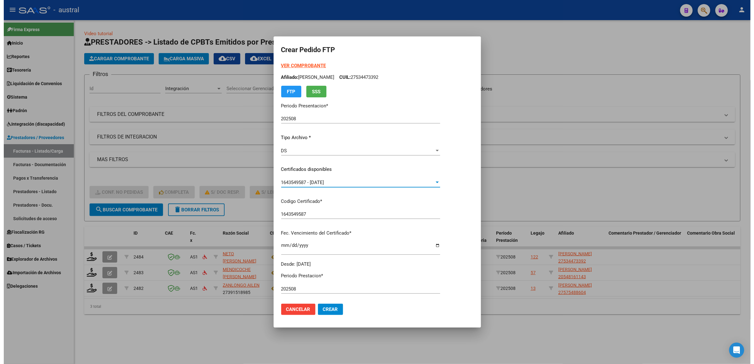
scroll to position [94, 0]
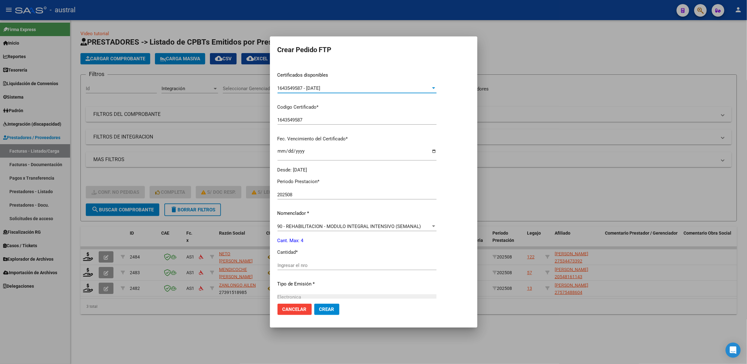
click at [304, 224] on div "Ingresar el nro" at bounding box center [356, 265] width 159 height 9
type input "4"
click at [331, 224] on span "Crear" at bounding box center [326, 310] width 15 height 6
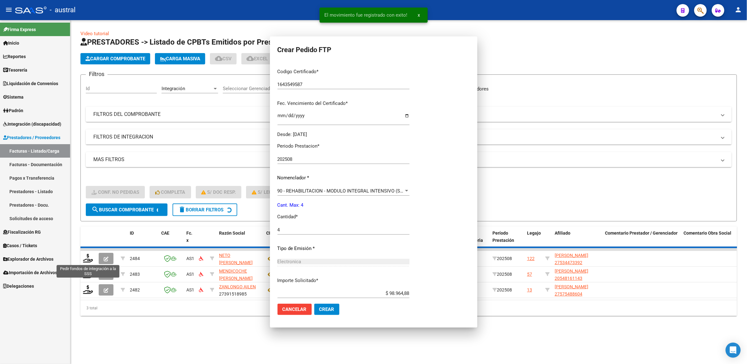
scroll to position [0, 0]
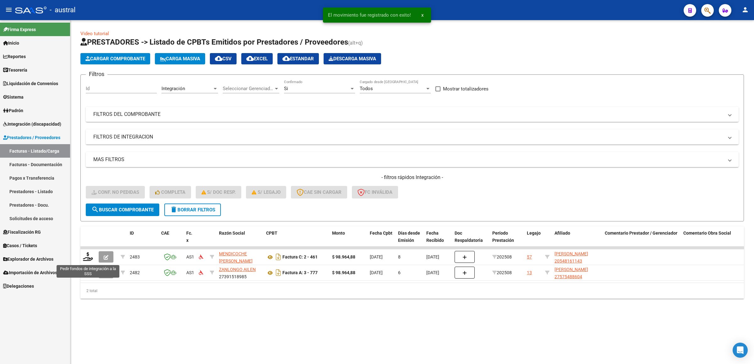
click at [85, 224] on icon at bounding box center [88, 256] width 10 height 9
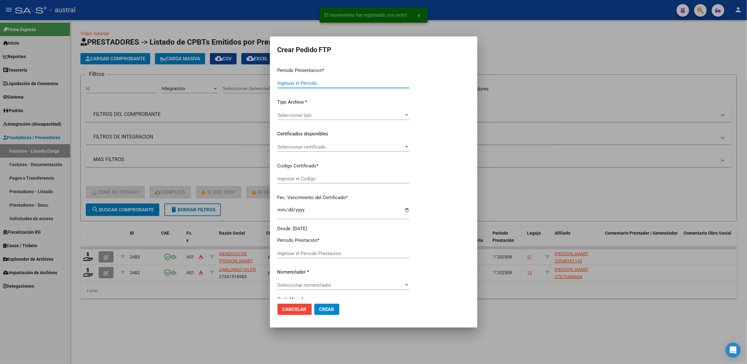
type input "202508"
type input "$ 98.964,88"
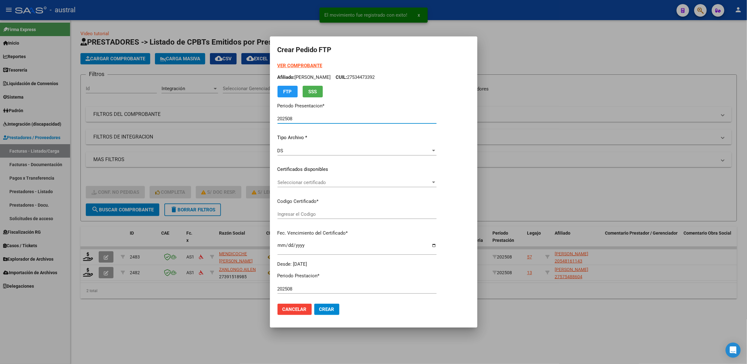
click at [308, 186] on div "Seleccionar certificado Seleccionar certificado" at bounding box center [356, 182] width 159 height 9
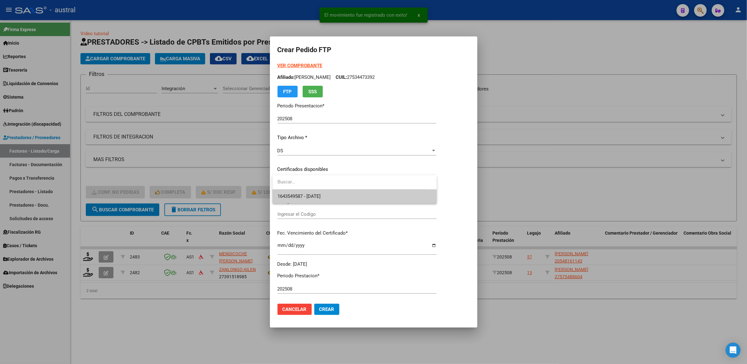
type input "8566980549"
type input "[DATE]"
click at [317, 196] on span "8566980549 - [DATE]" at bounding box center [298, 196] width 43 height 6
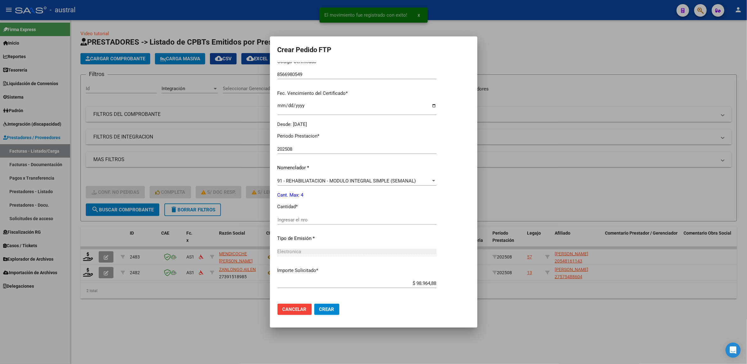
scroll to position [141, 0]
click at [324, 220] on input "Ingresar el nro" at bounding box center [356, 218] width 159 height 6
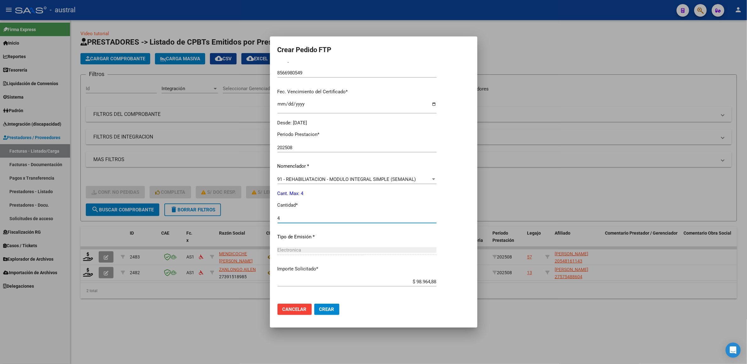
type input "4"
click at [329, 224] on mat-dialog-actions "Cancelar Crear" at bounding box center [373, 309] width 192 height 21
click at [331, 224] on button "Crear" at bounding box center [326, 309] width 25 height 11
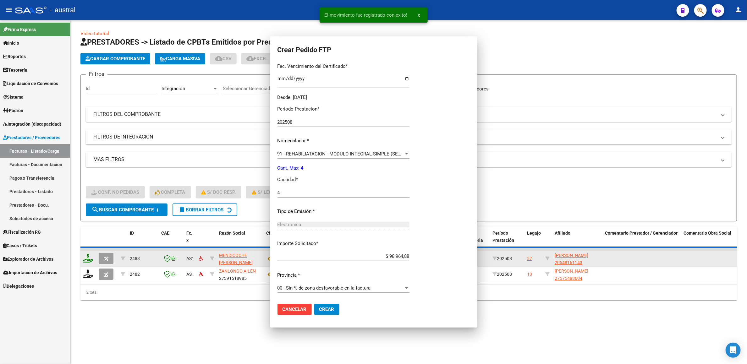
scroll to position [106, 0]
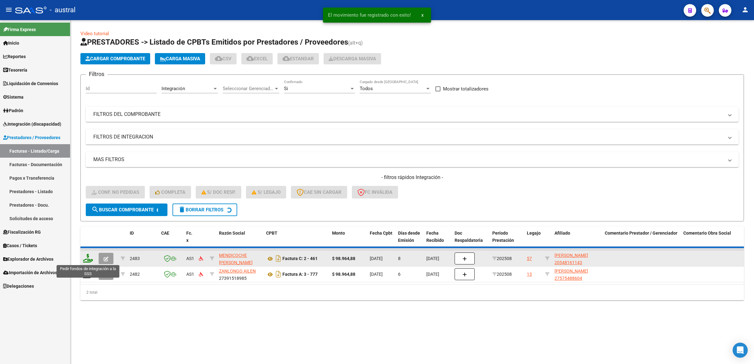
click at [89, 224] on icon at bounding box center [88, 258] width 10 height 9
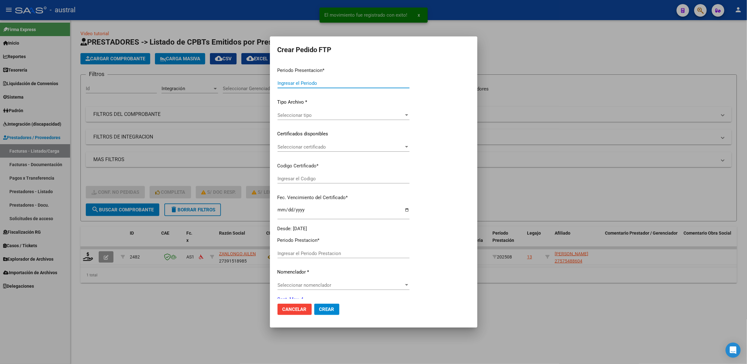
type input "202508"
type input "$ 98.964,88"
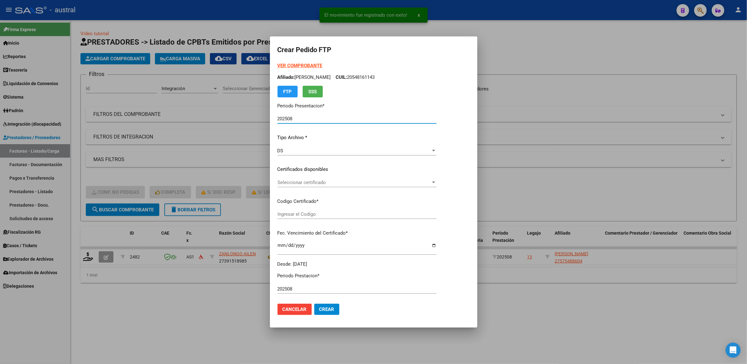
type input "9412110888"
type input "[DATE]"
click at [305, 183] on span "Seleccionar certificado" at bounding box center [353, 183] width 153 height 6
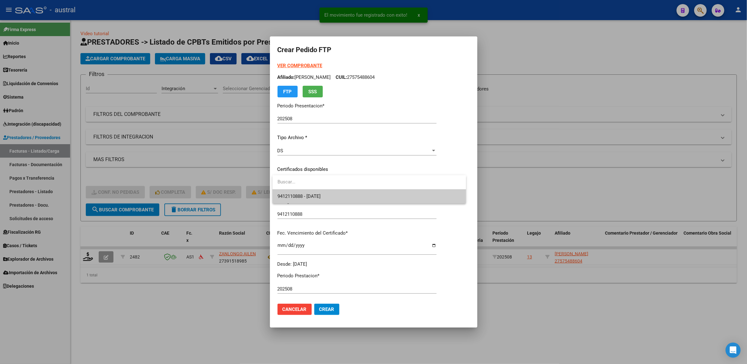
drag, startPoint x: 323, startPoint y: 193, endPoint x: 336, endPoint y: 197, distance: 14.6
click at [323, 193] on span "9412110888 - [DATE]" at bounding box center [368, 196] width 183 height 14
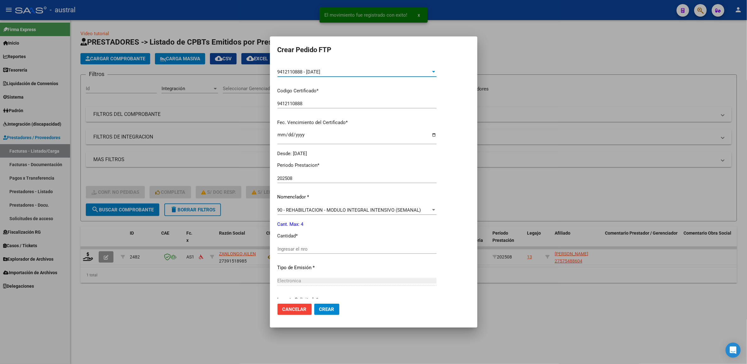
scroll to position [141, 0]
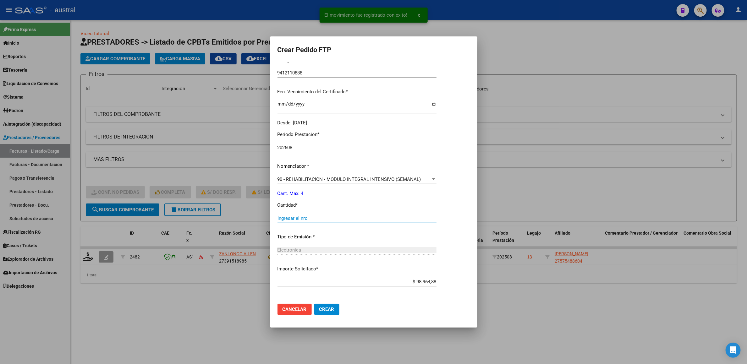
click at [307, 216] on input "Ingresar el nro" at bounding box center [356, 218] width 159 height 6
type input "4"
click at [336, 224] on button "Crear" at bounding box center [326, 309] width 25 height 11
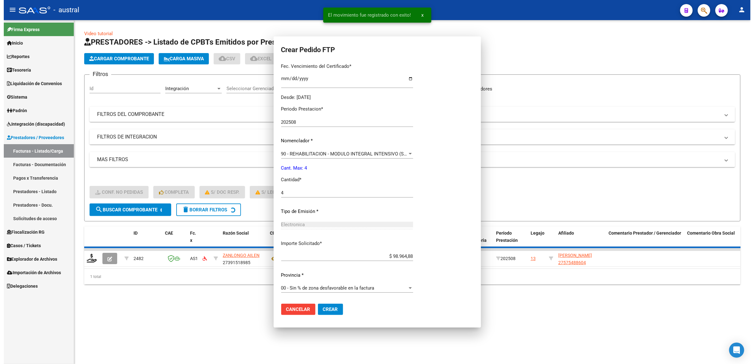
scroll to position [106, 0]
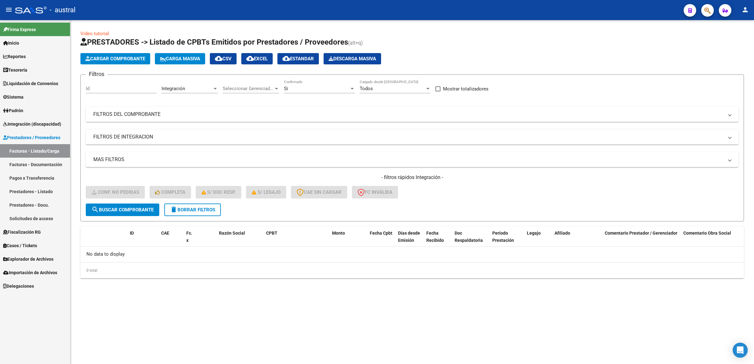
click at [41, 147] on link "Facturas - Listado/Carga" at bounding box center [35, 151] width 70 height 14
